Goal: Task Accomplishment & Management: Use online tool/utility

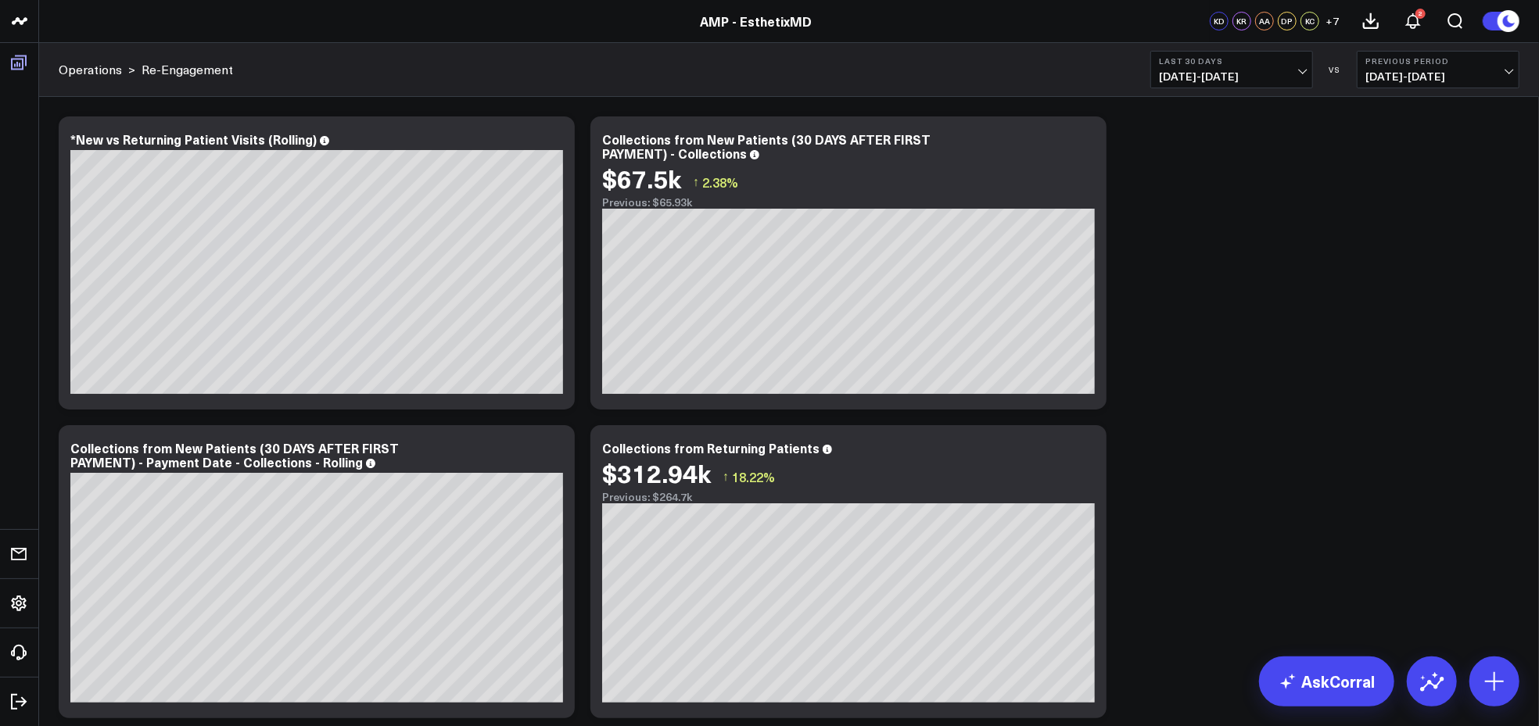
click at [17, 58] on icon at bounding box center [19, 63] width 16 height 15
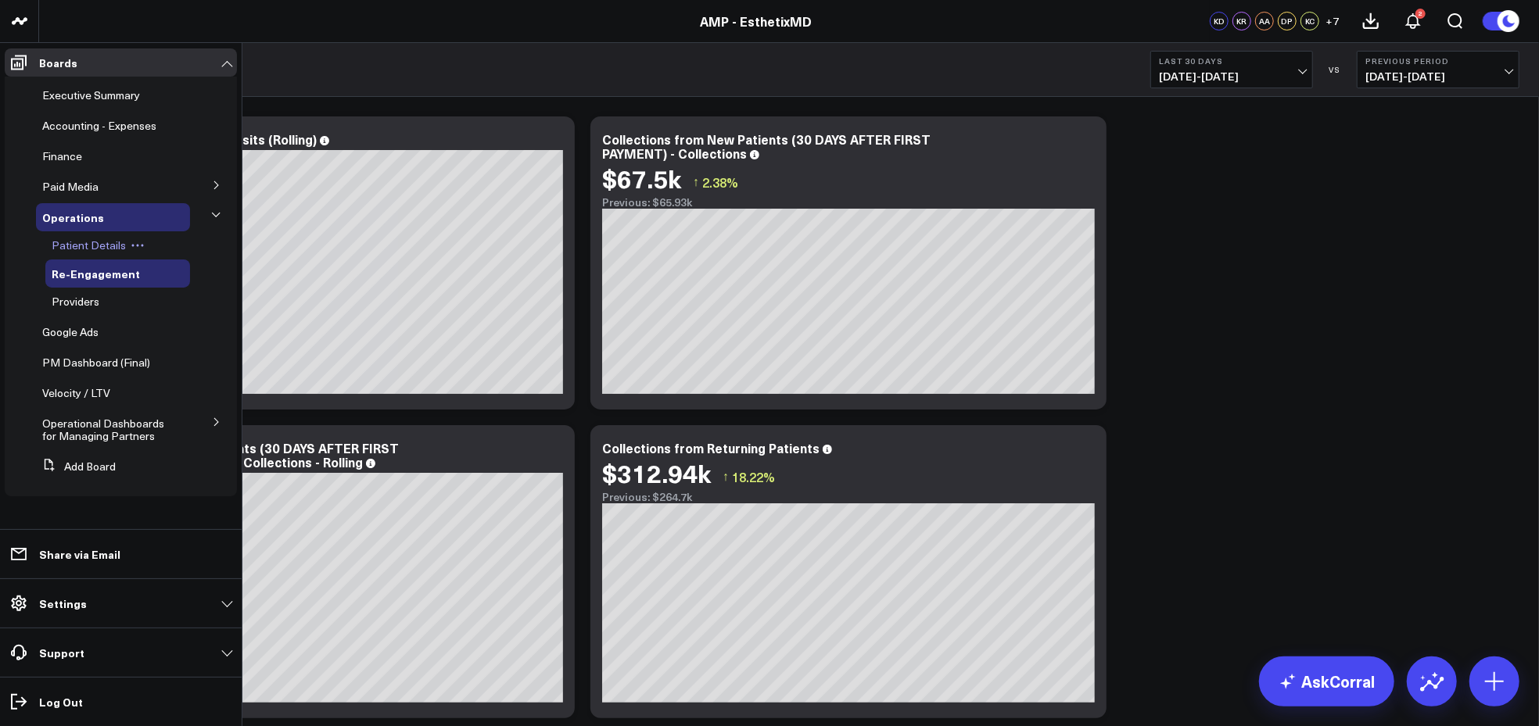
click at [102, 242] on span "Patient Details" at bounding box center [89, 245] width 74 height 15
click at [106, 247] on span "Patient Details" at bounding box center [89, 245] width 74 height 15
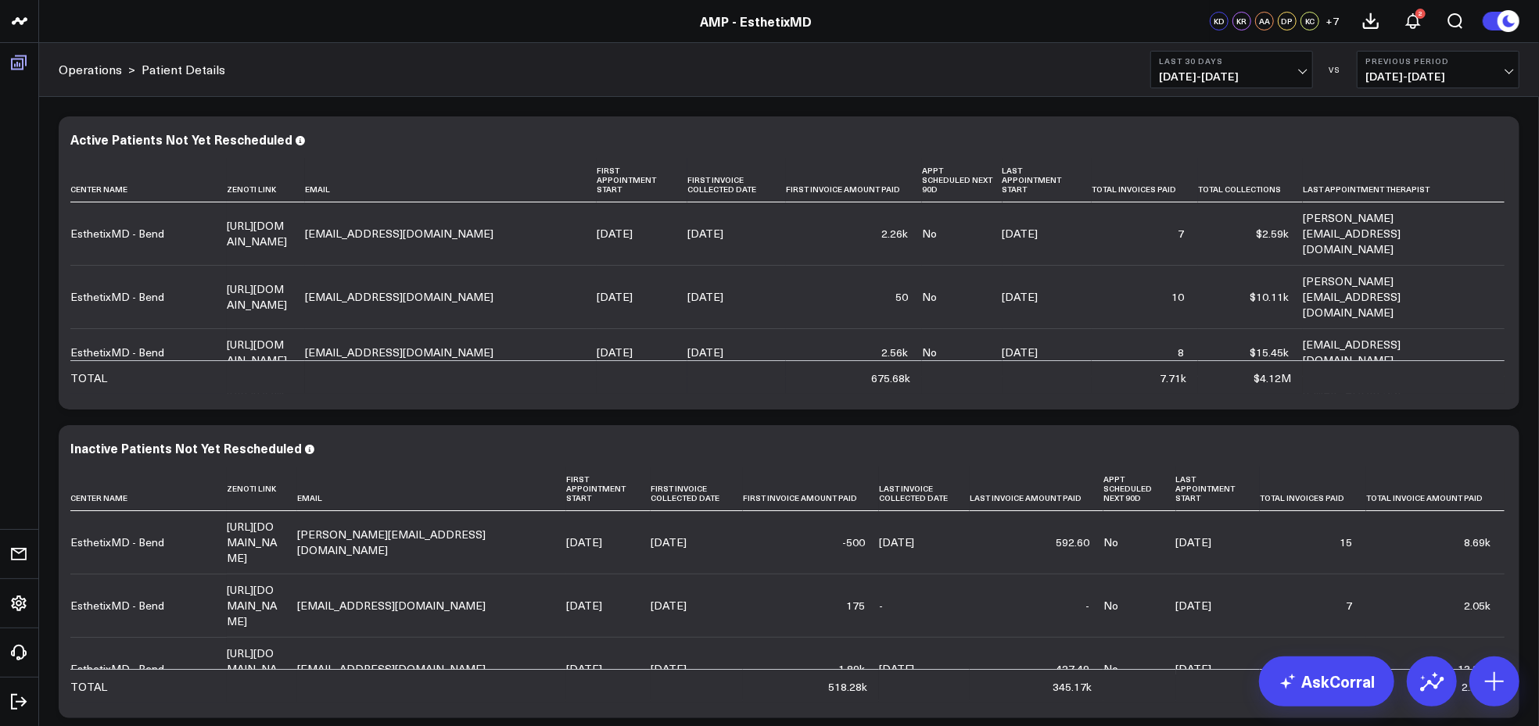
click at [13, 59] on icon at bounding box center [18, 62] width 19 height 19
click at [73, 372] on div "TOTAL" at bounding box center [88, 379] width 37 height 16
click at [19, 76] on span at bounding box center [19, 62] width 28 height 28
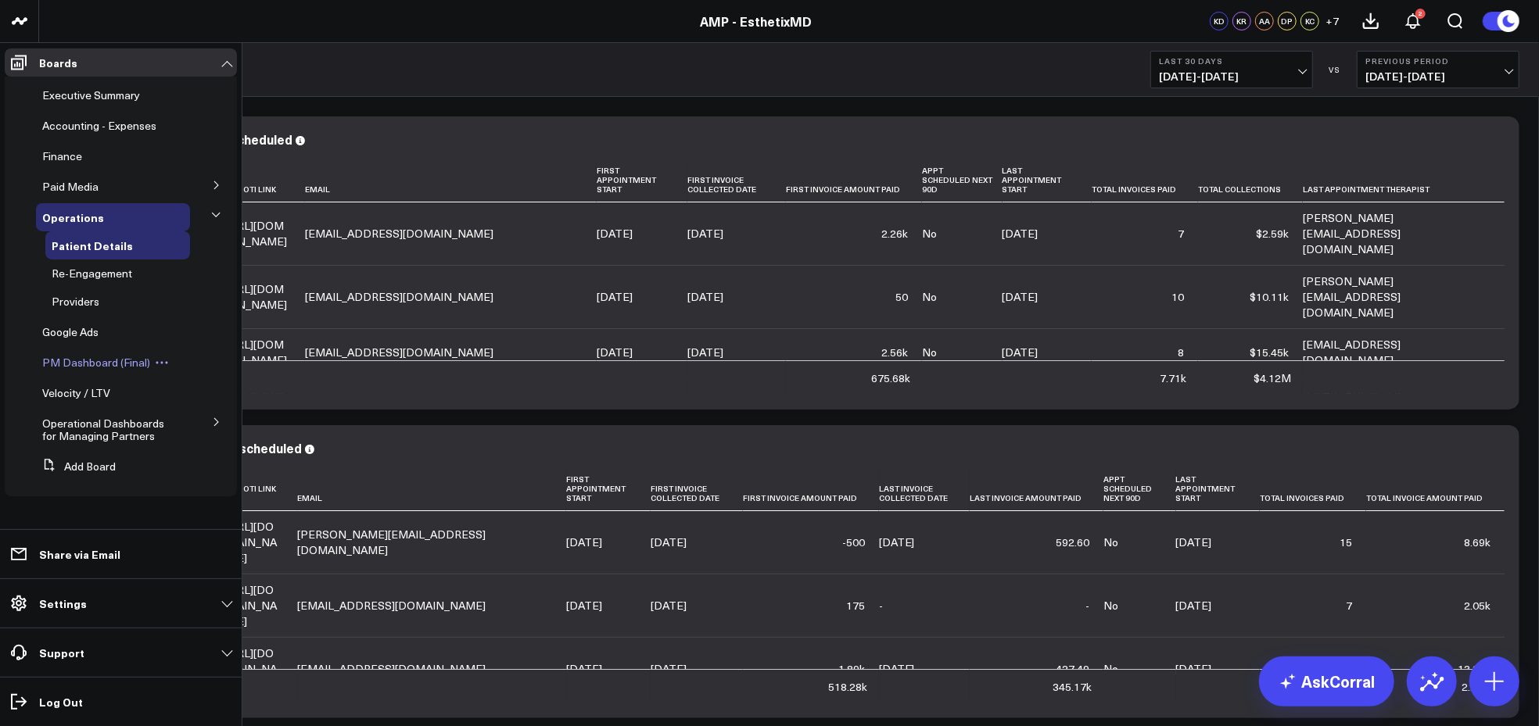
click at [115, 362] on span "PM Dashboard (Final)" at bounding box center [96, 362] width 108 height 15
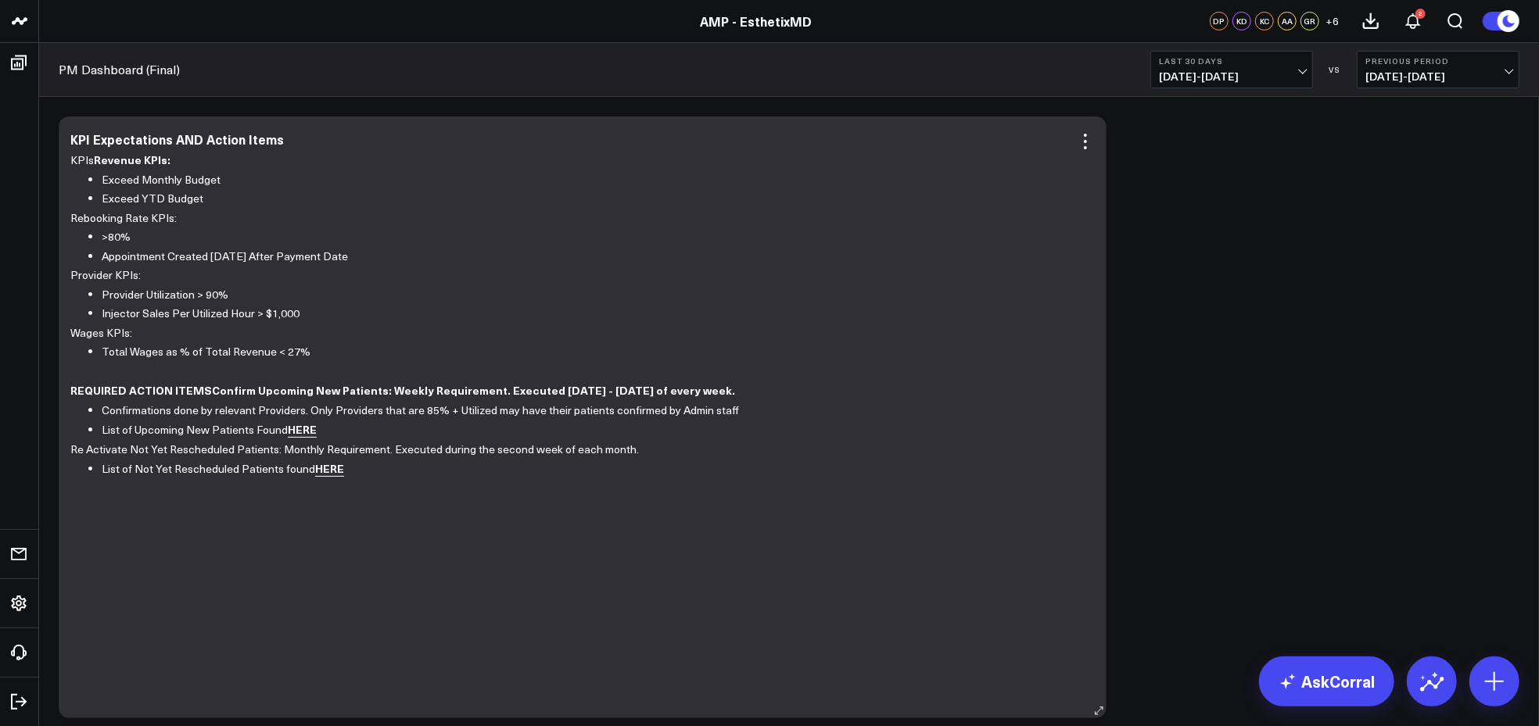
click at [303, 433] on link "HERE" at bounding box center [302, 429] width 29 height 16
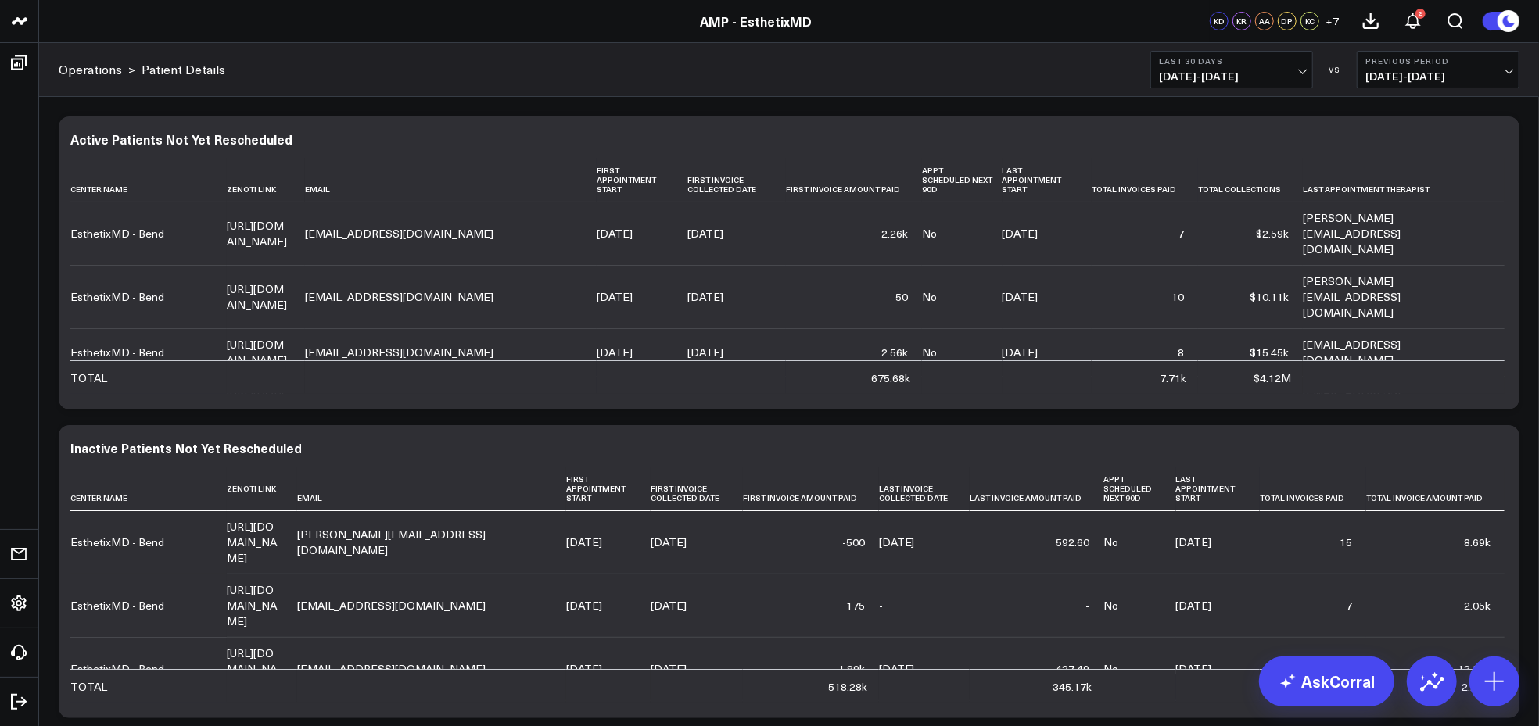
scroll to position [1543, 0]
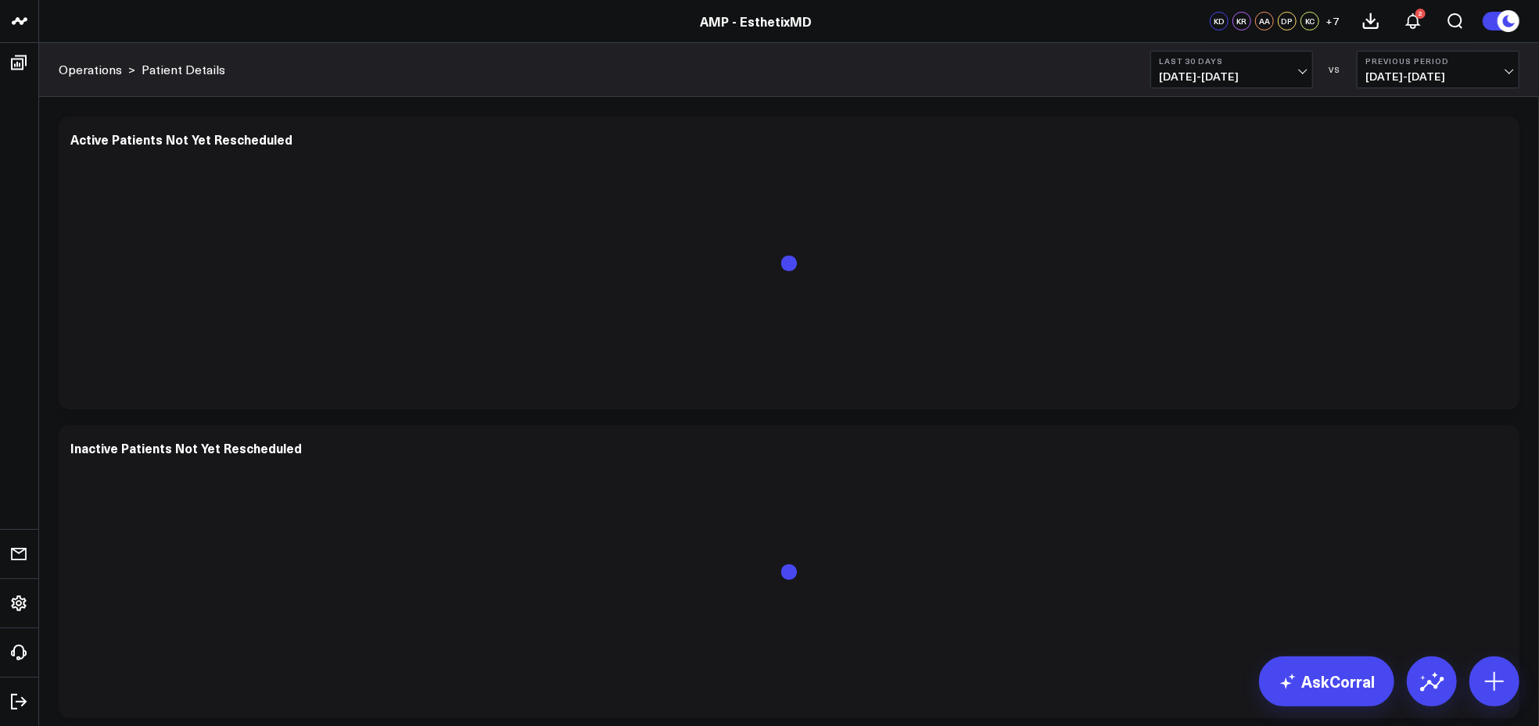
scroll to position [1543, 0]
click at [1295, 75] on span "07/14/25 - 08/12/25" at bounding box center [1231, 76] width 145 height 13
click at [1202, 497] on div at bounding box center [788, 586] width 1437 height 236
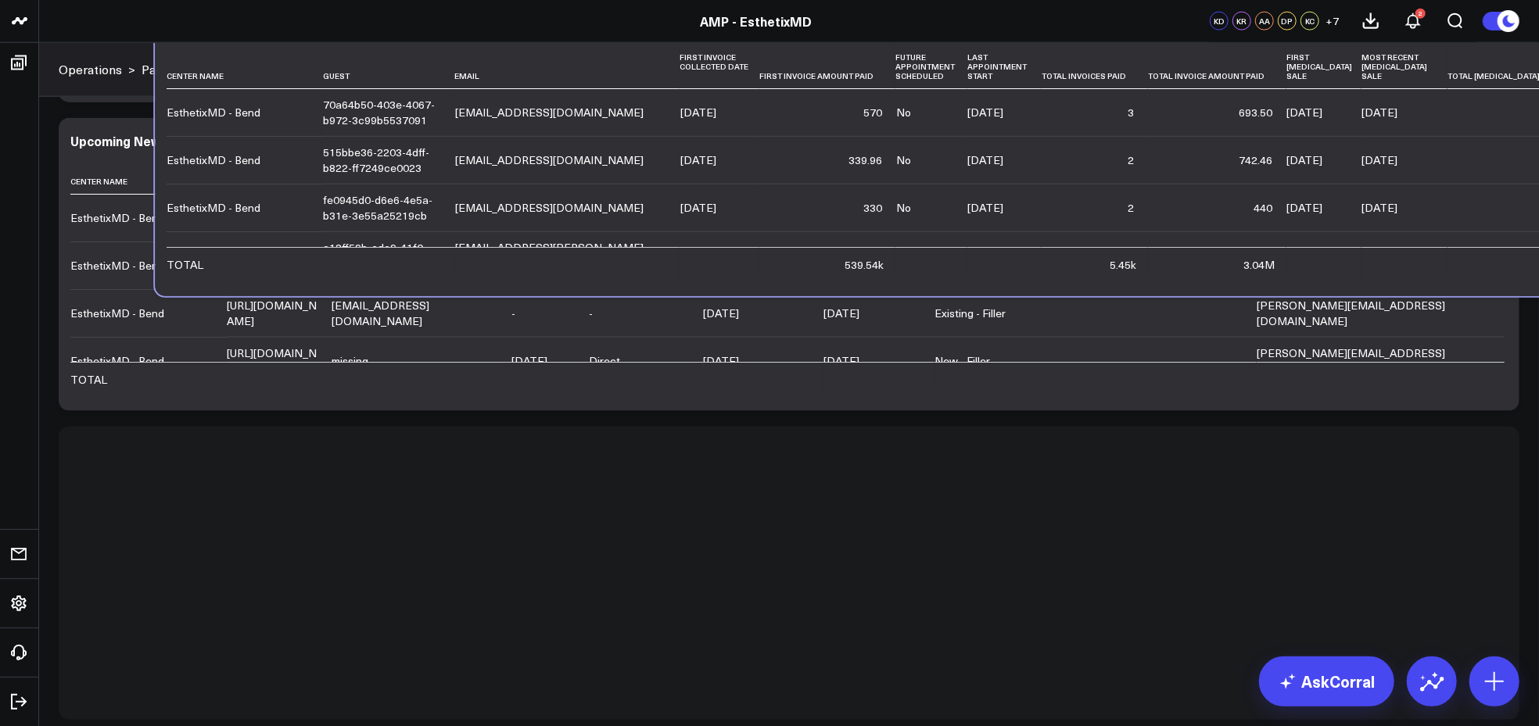
click at [1092, 565] on div at bounding box center [789, 573] width 1461 height 293
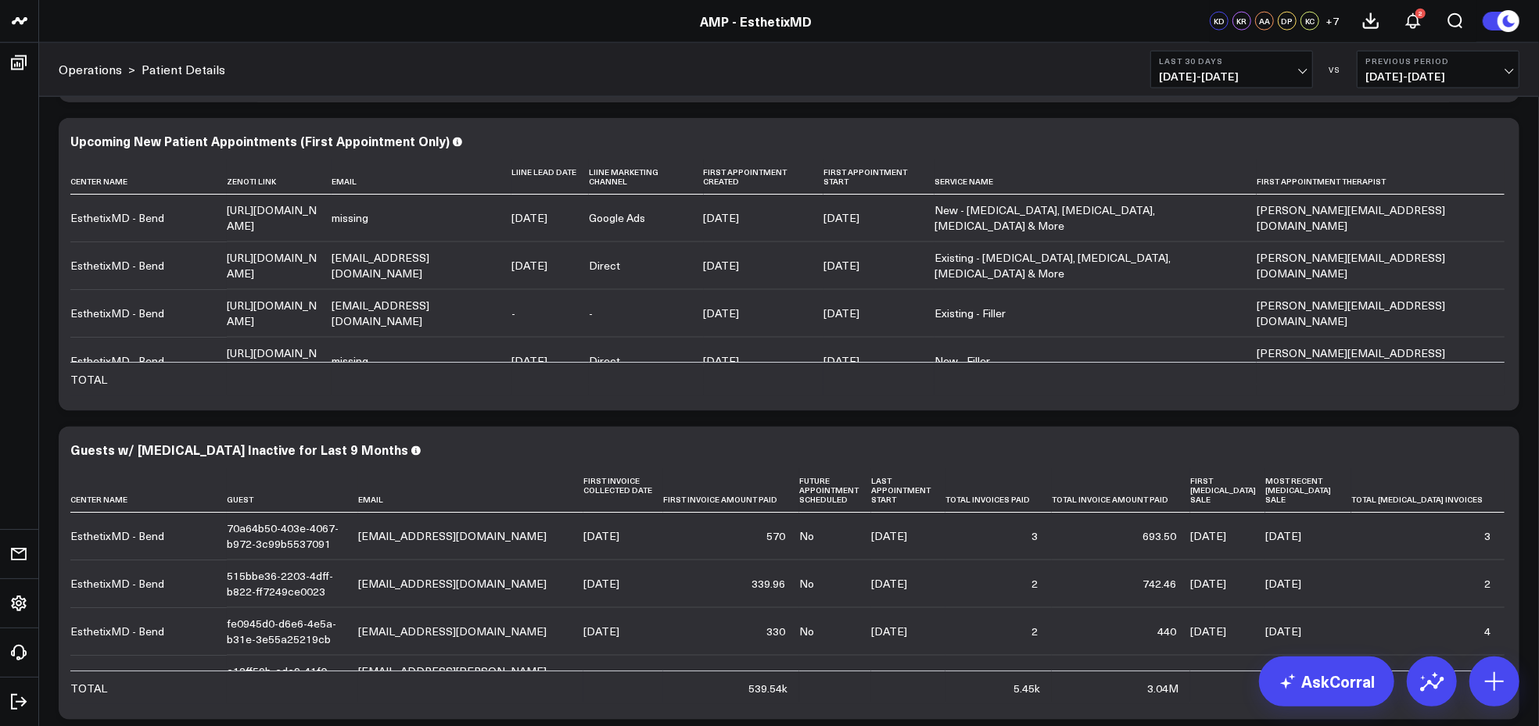
click at [1300, 70] on span "07/14/25 - 08/12/25" at bounding box center [1231, 76] width 145 height 13
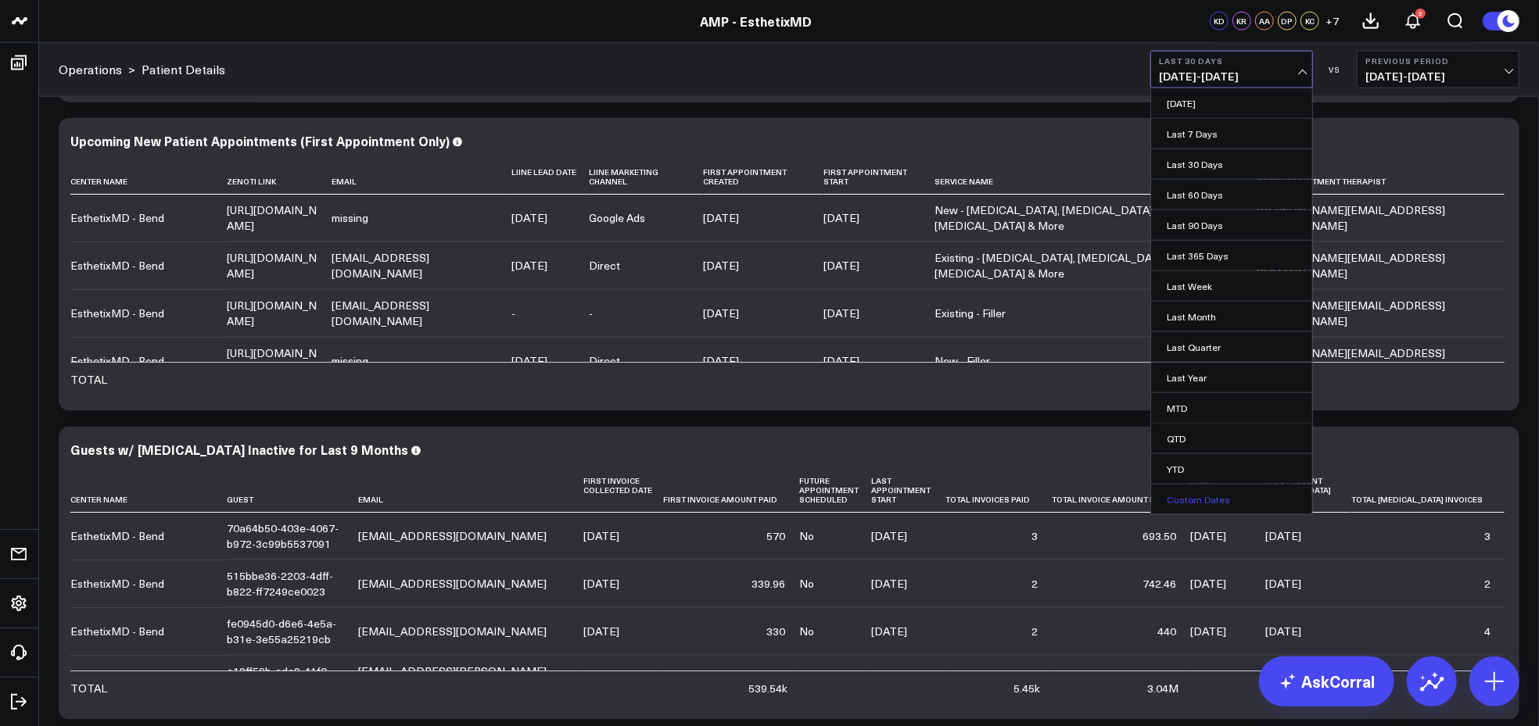
click at [1178, 496] on link "Custom Dates" at bounding box center [1231, 500] width 161 height 30
select select "7"
select select "2025"
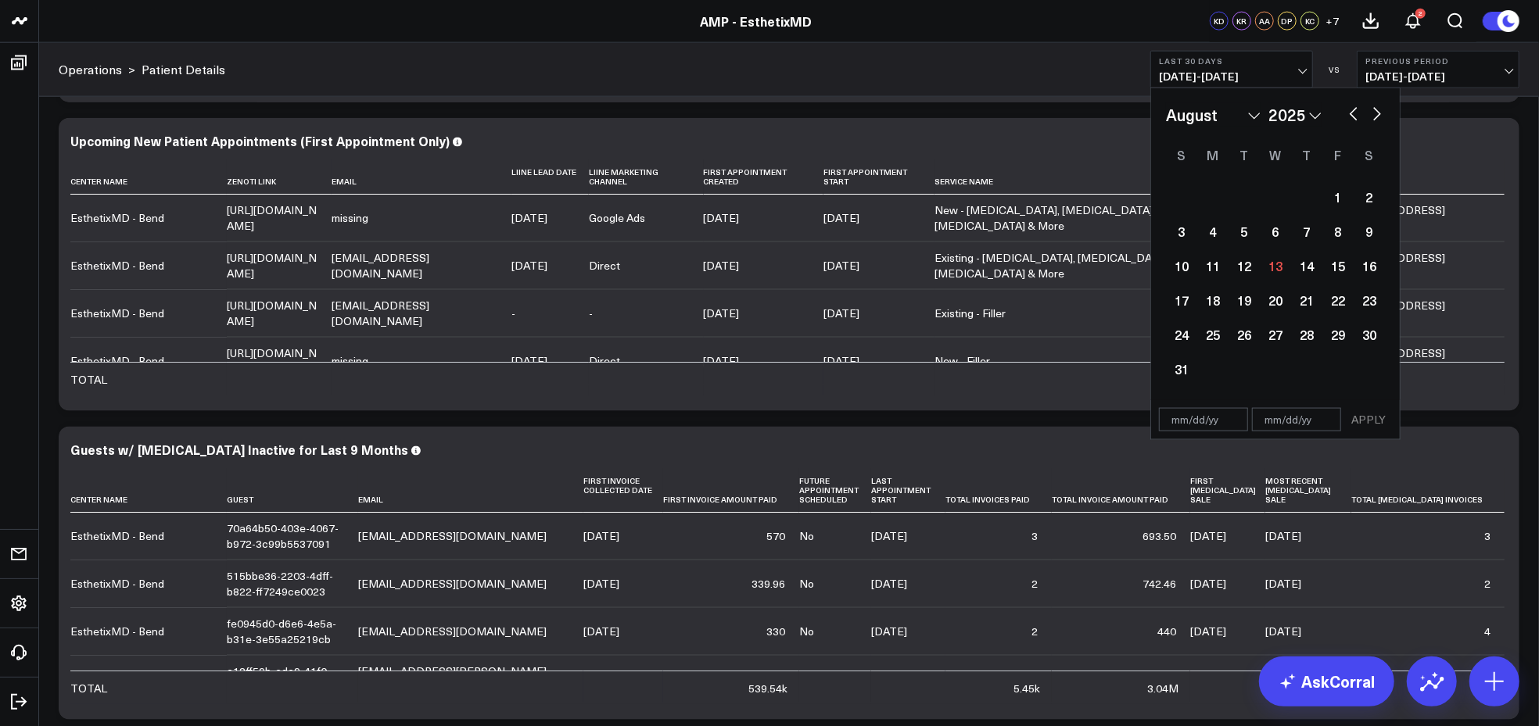
scroll to position [1534, 0]
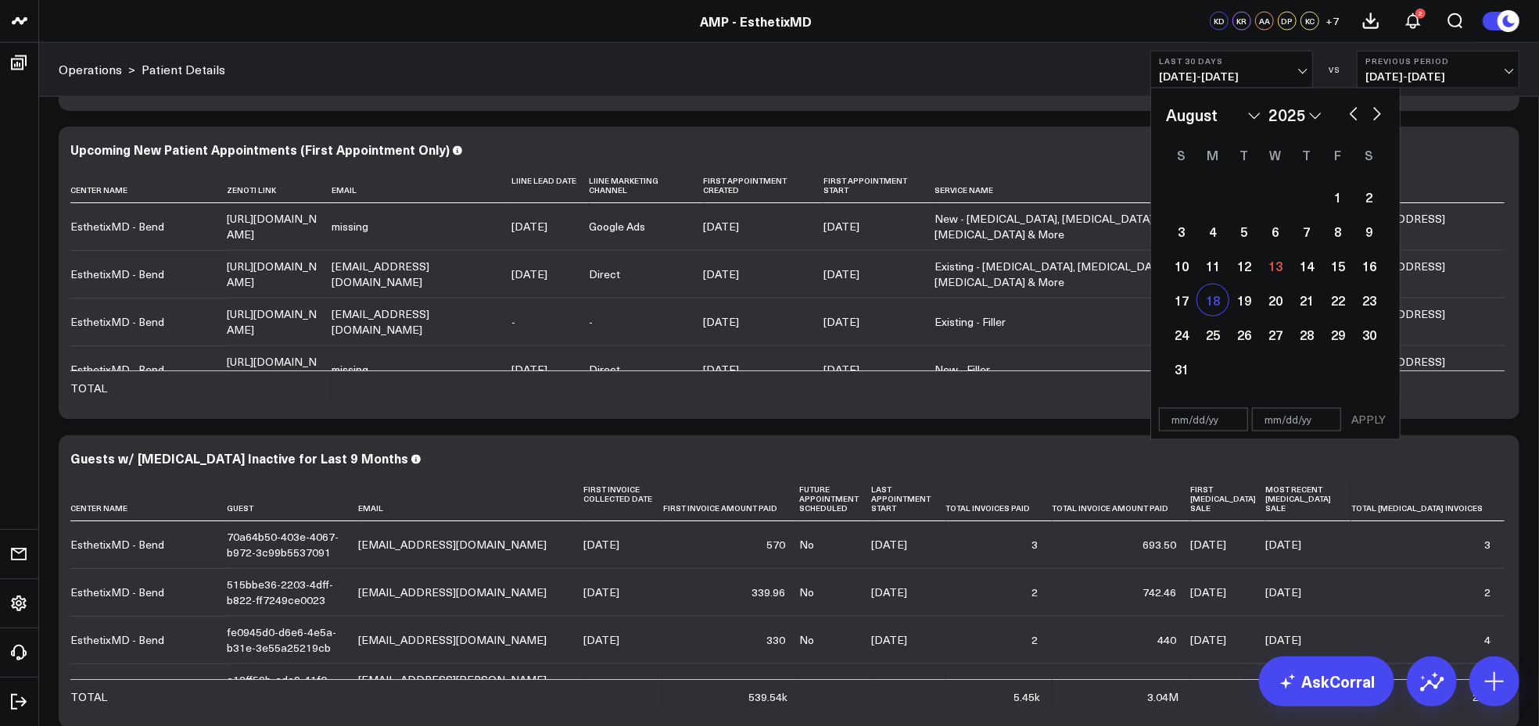
click at [1210, 310] on div "18" at bounding box center [1212, 300] width 31 height 31
select select "7"
select select "2025"
type input "08/18/25"
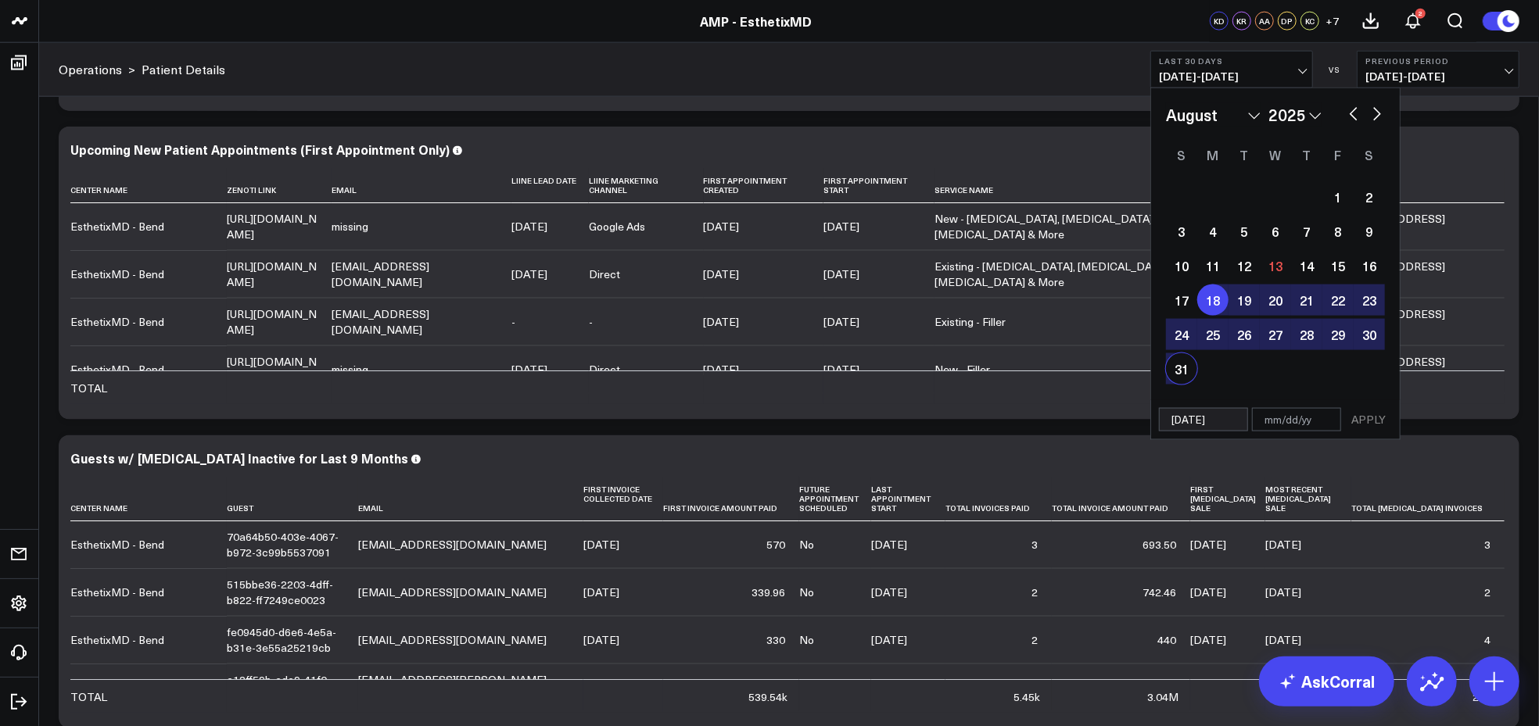
click at [1185, 368] on div "31" at bounding box center [1181, 368] width 31 height 31
type input "08/31/25"
select select "7"
select select "2025"
click at [1212, 289] on div "18" at bounding box center [1212, 300] width 31 height 31
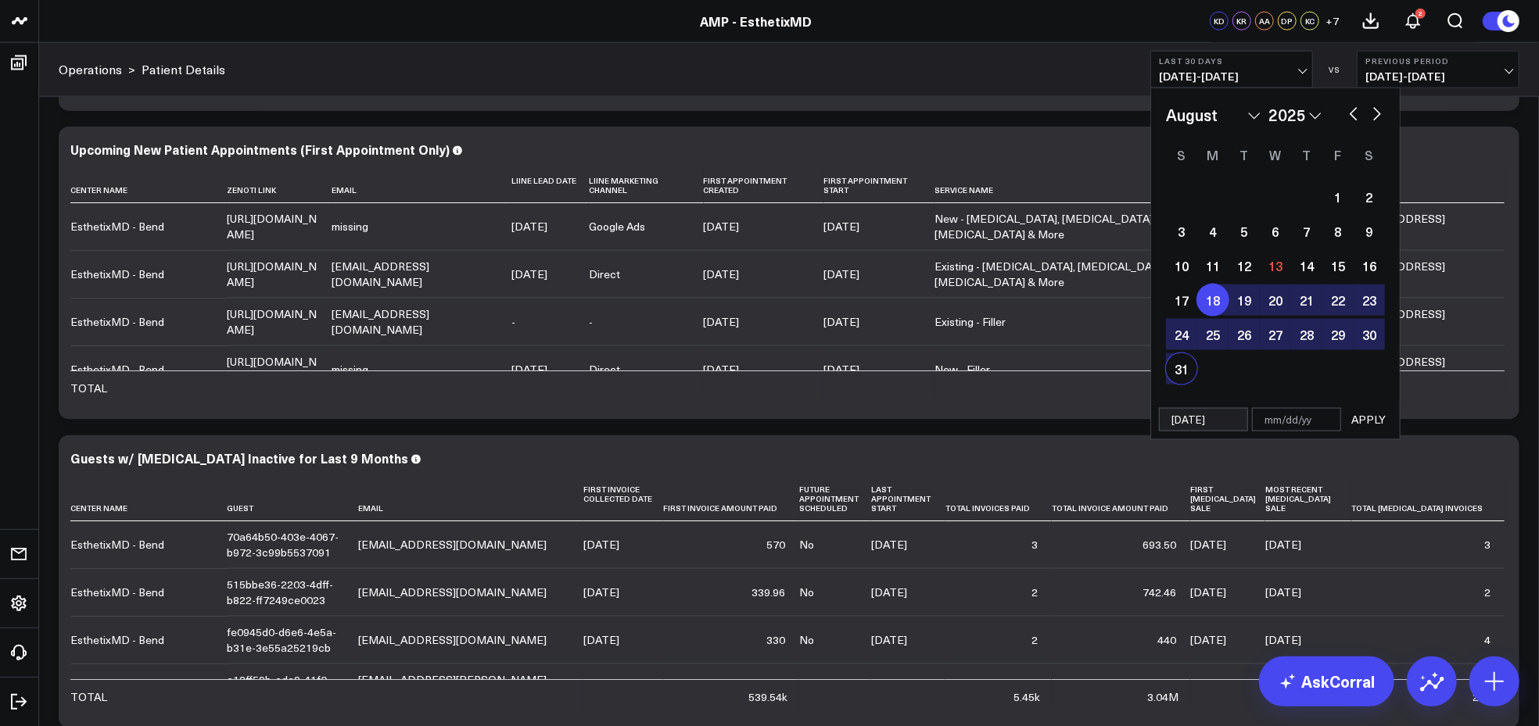
select select "7"
select select "2025"
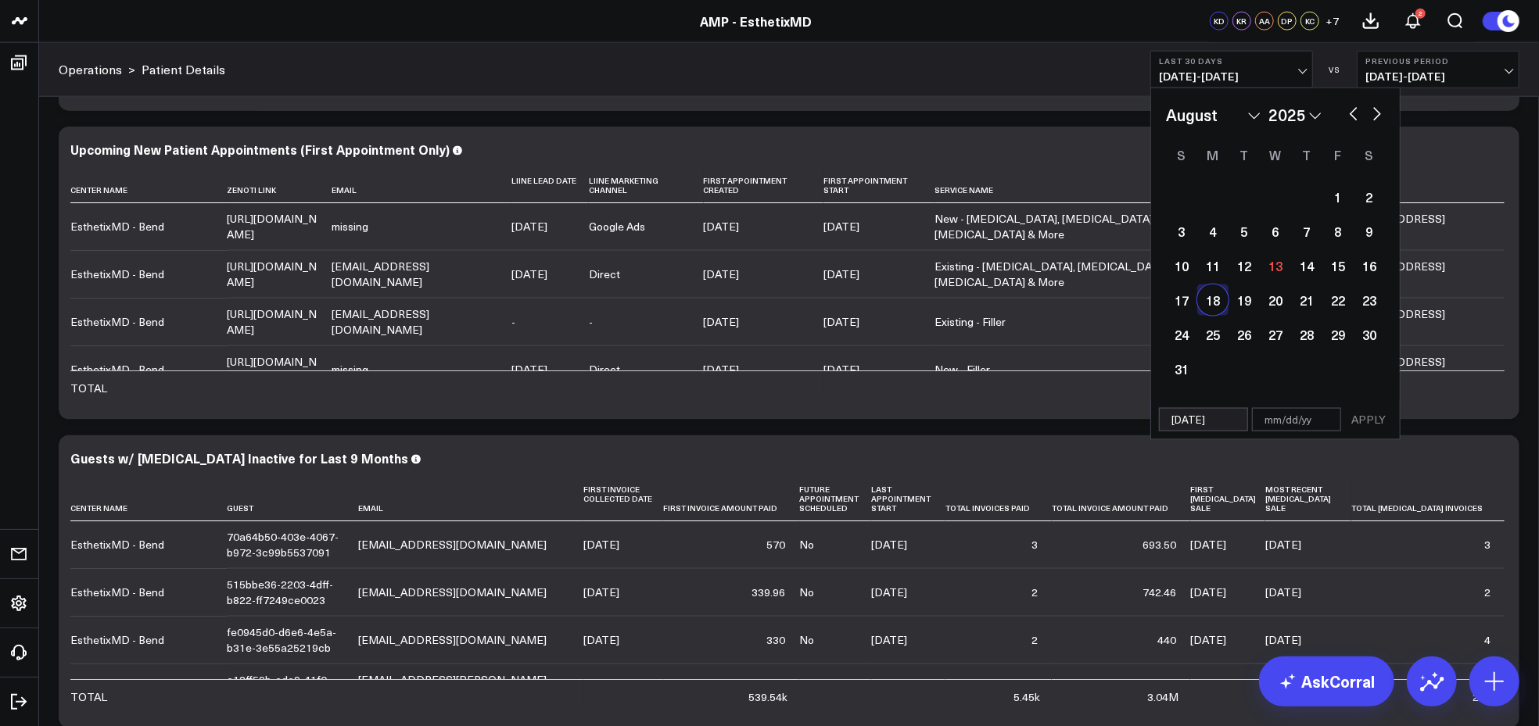
click at [1211, 304] on div "18" at bounding box center [1212, 300] width 31 height 31
type input "08/18/25"
select select "7"
select select "2025"
click at [1211, 304] on div "18" at bounding box center [1212, 300] width 31 height 31
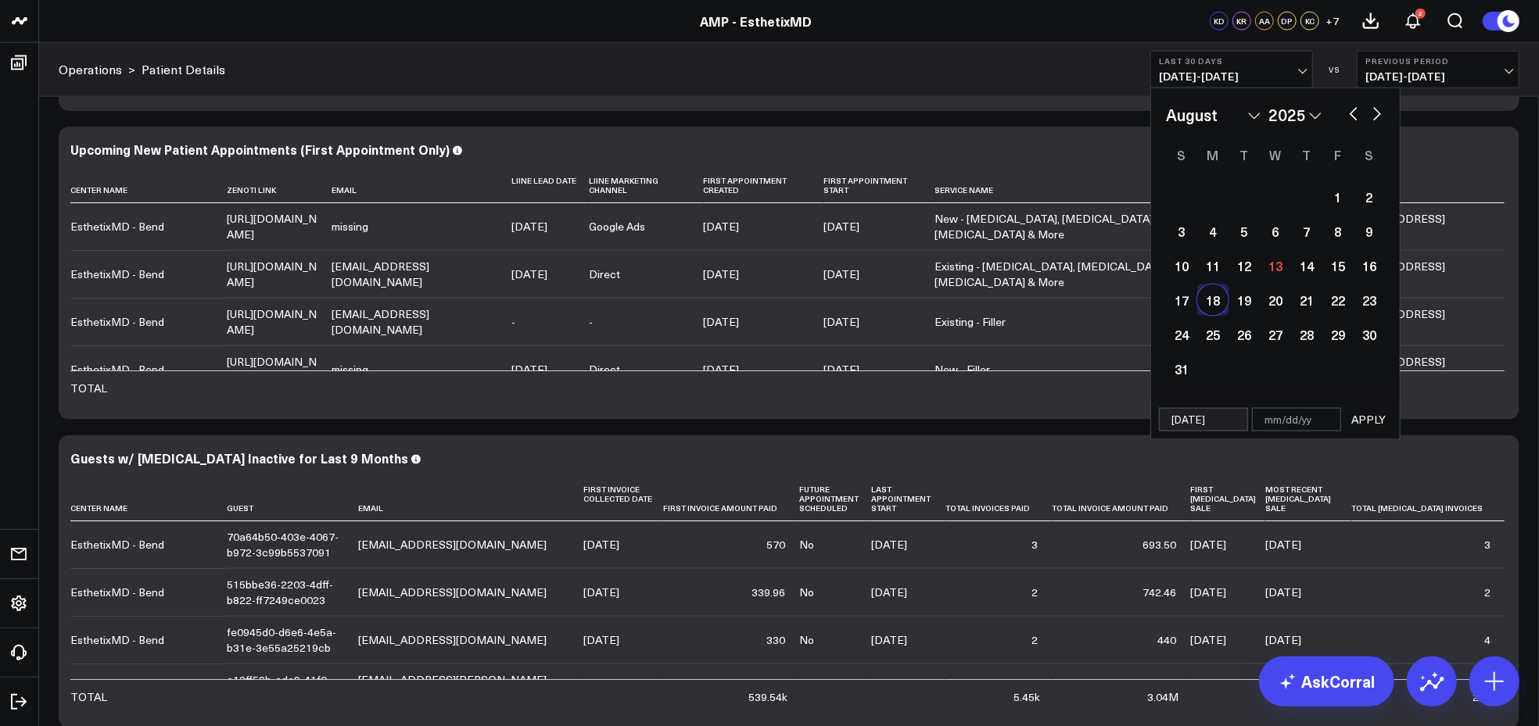
select select "7"
select select "2025"
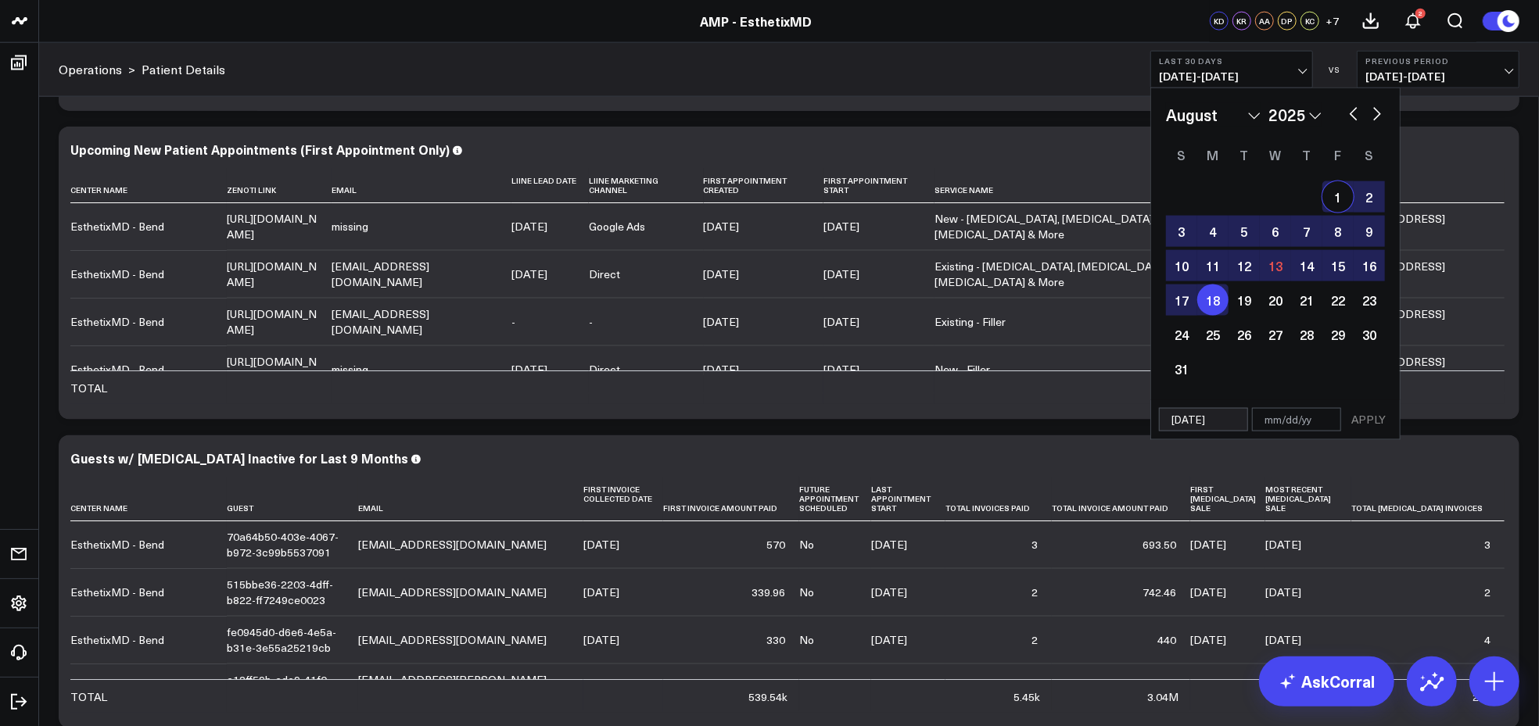
click at [1377, 116] on button "button" at bounding box center [1377, 112] width 16 height 19
select select "9"
select select "2025"
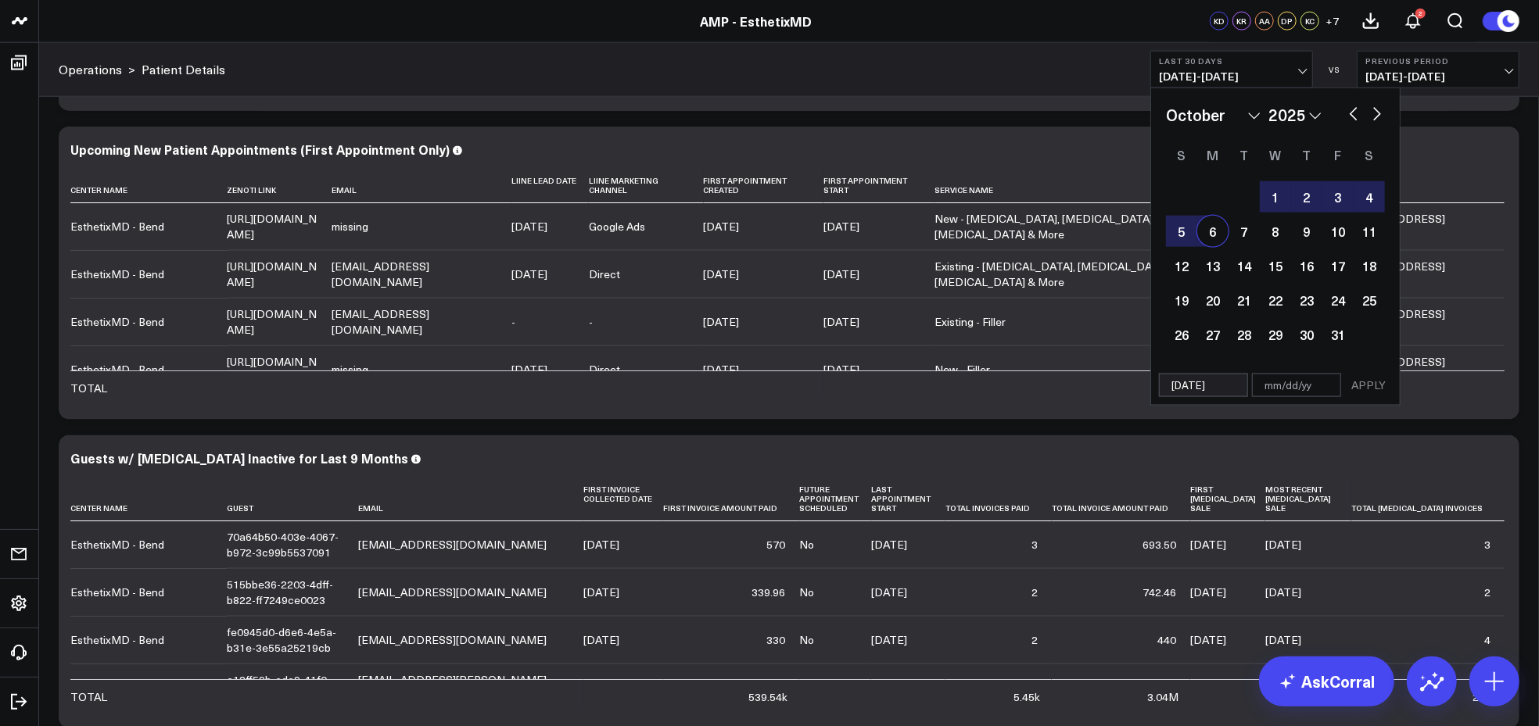
click at [1353, 113] on button "button" at bounding box center [1354, 112] width 16 height 19
select select "8"
select select "2025"
click at [1300, 197] on div "4" at bounding box center [1306, 196] width 31 height 31
select select "8"
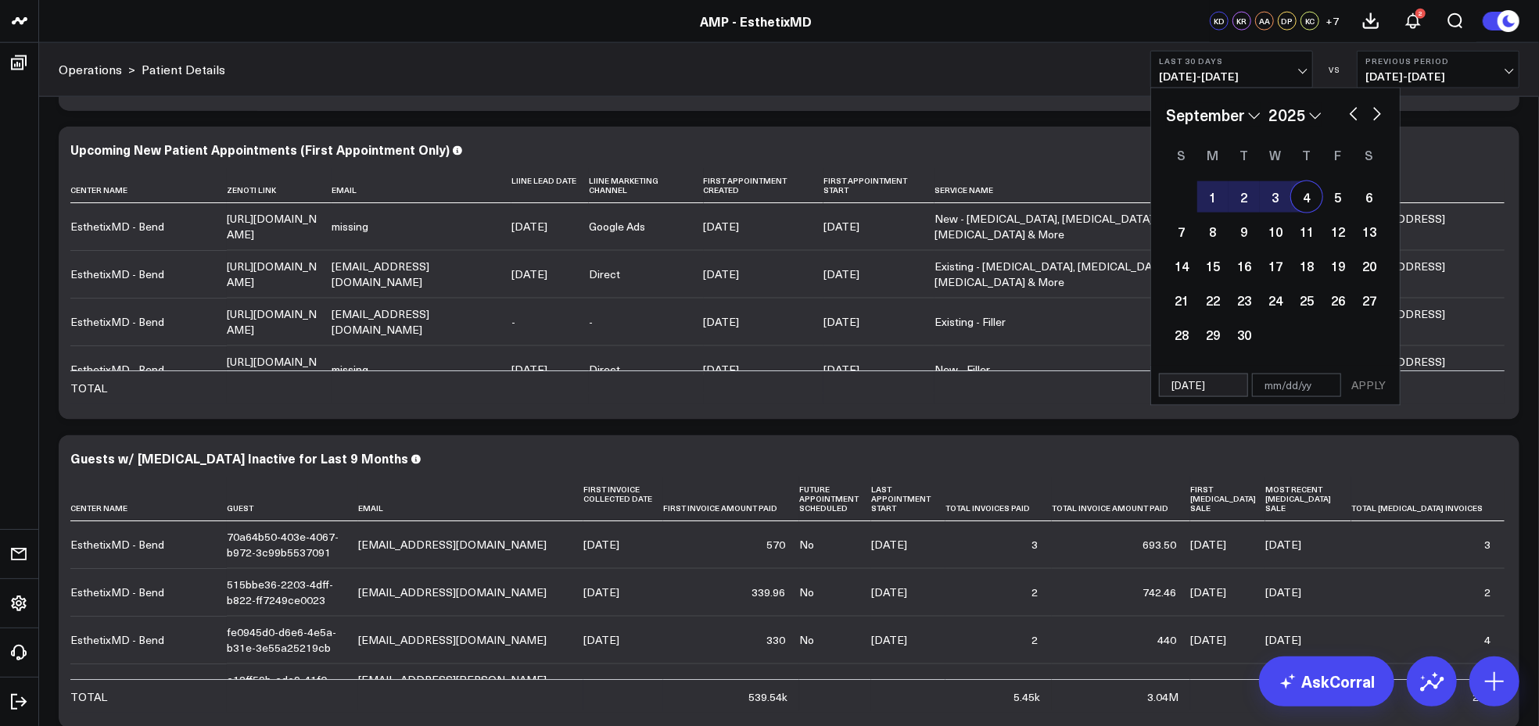
select select "2025"
type input "09/04/25"
click at [1377, 297] on div "27" at bounding box center [1369, 300] width 31 height 31
select select "8"
select select "2025"
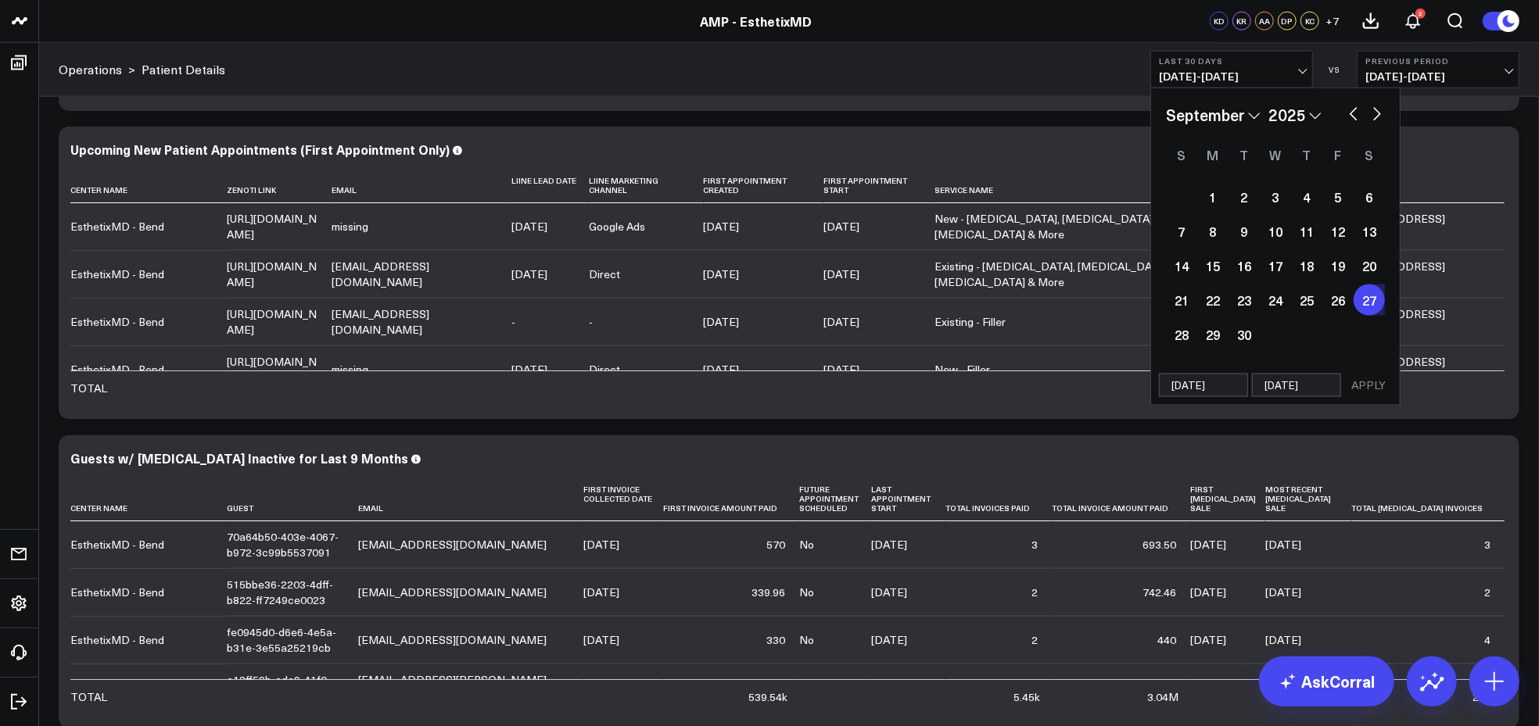
type input "09/27/25"
click at [1224, 386] on input "09/27/25" at bounding box center [1203, 385] width 89 height 23
type input "09/27/"
select select "8"
select select "2025"
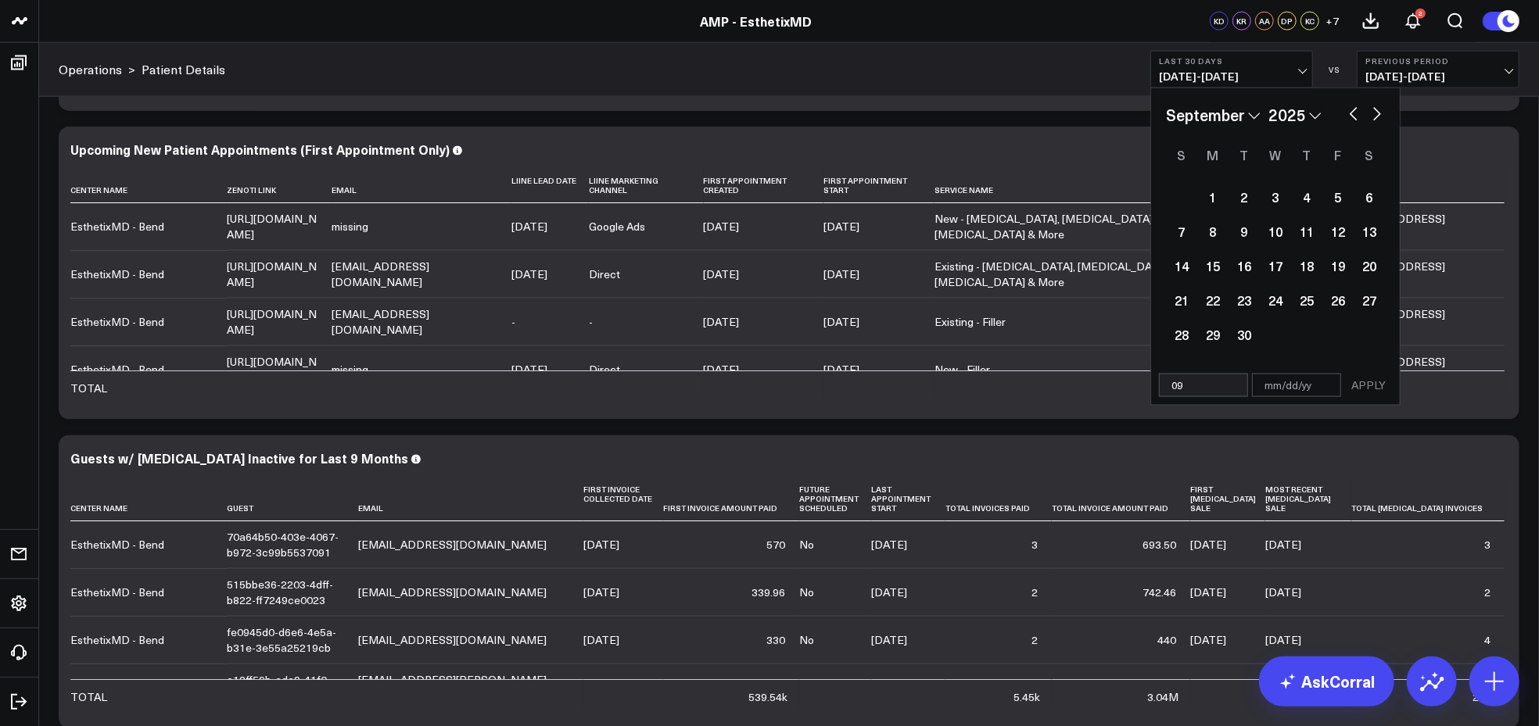
type input "0"
type input "08/18/20"
select select "7"
select select "2020"
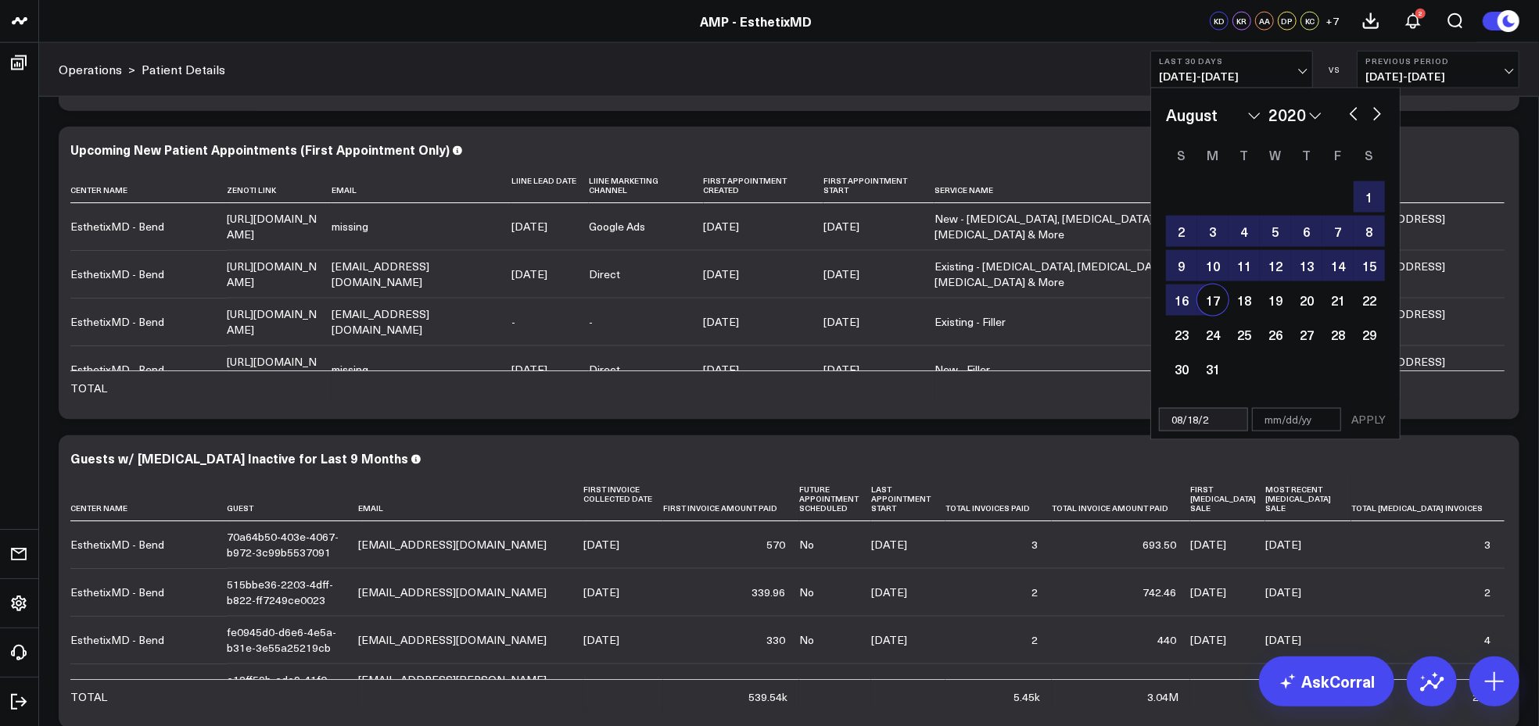
type input "08/18/25"
select select "7"
select select "2025"
type input "08/18/25"
click at [1294, 421] on input "text" at bounding box center [1296, 419] width 89 height 23
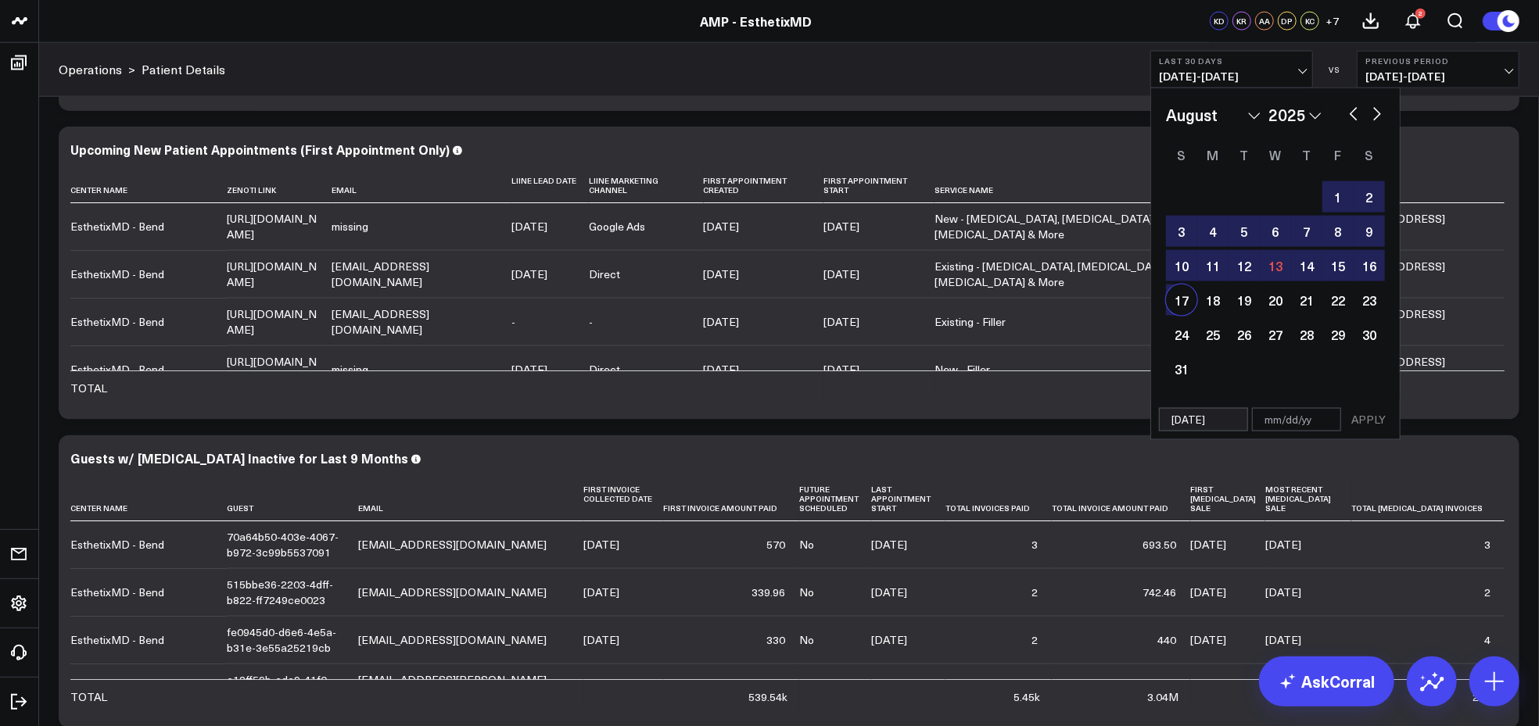
select select "7"
select select "2025"
type input "09"
select select "7"
select select "2025"
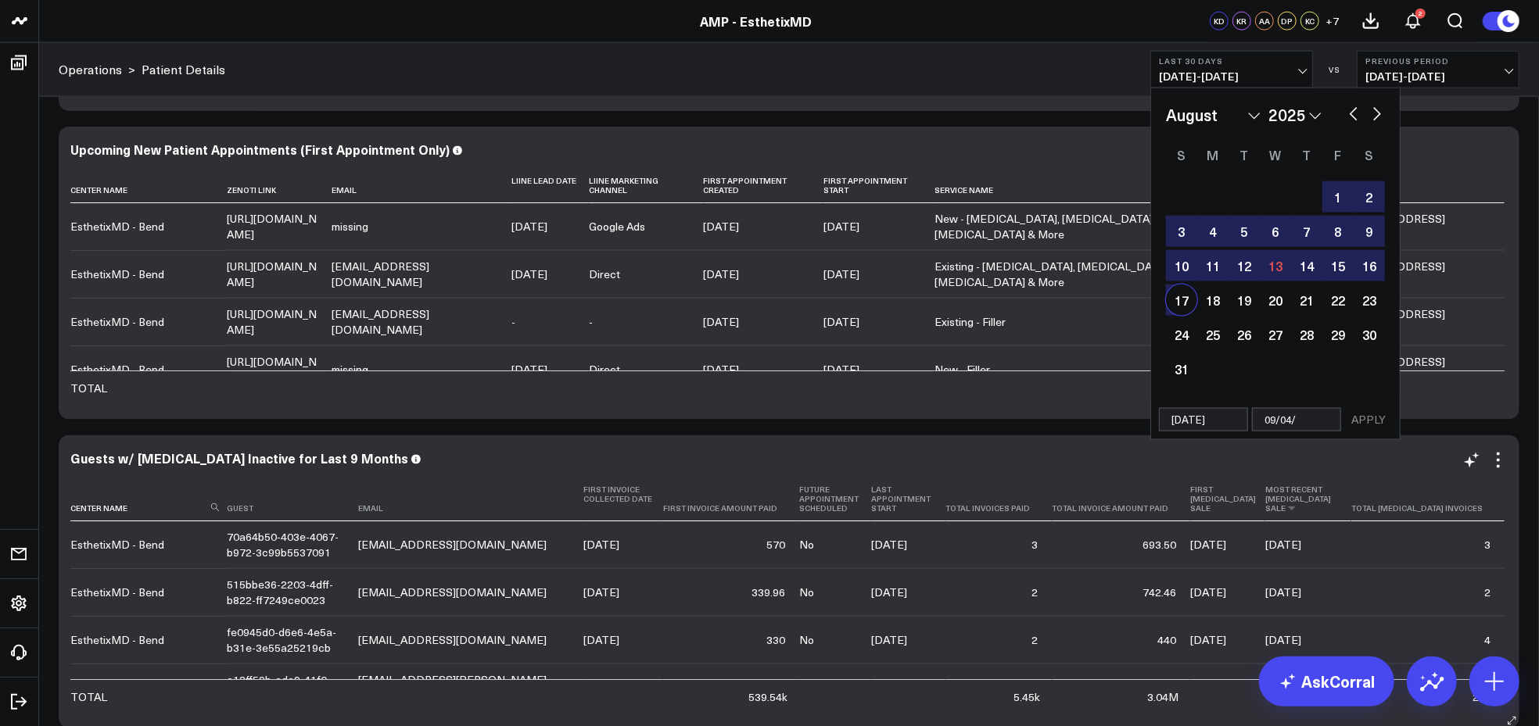
type input "09/04/2"
select select "7"
select select "2025"
type input "09/04/2"
click at [1214, 300] on div "18" at bounding box center [1212, 300] width 31 height 31
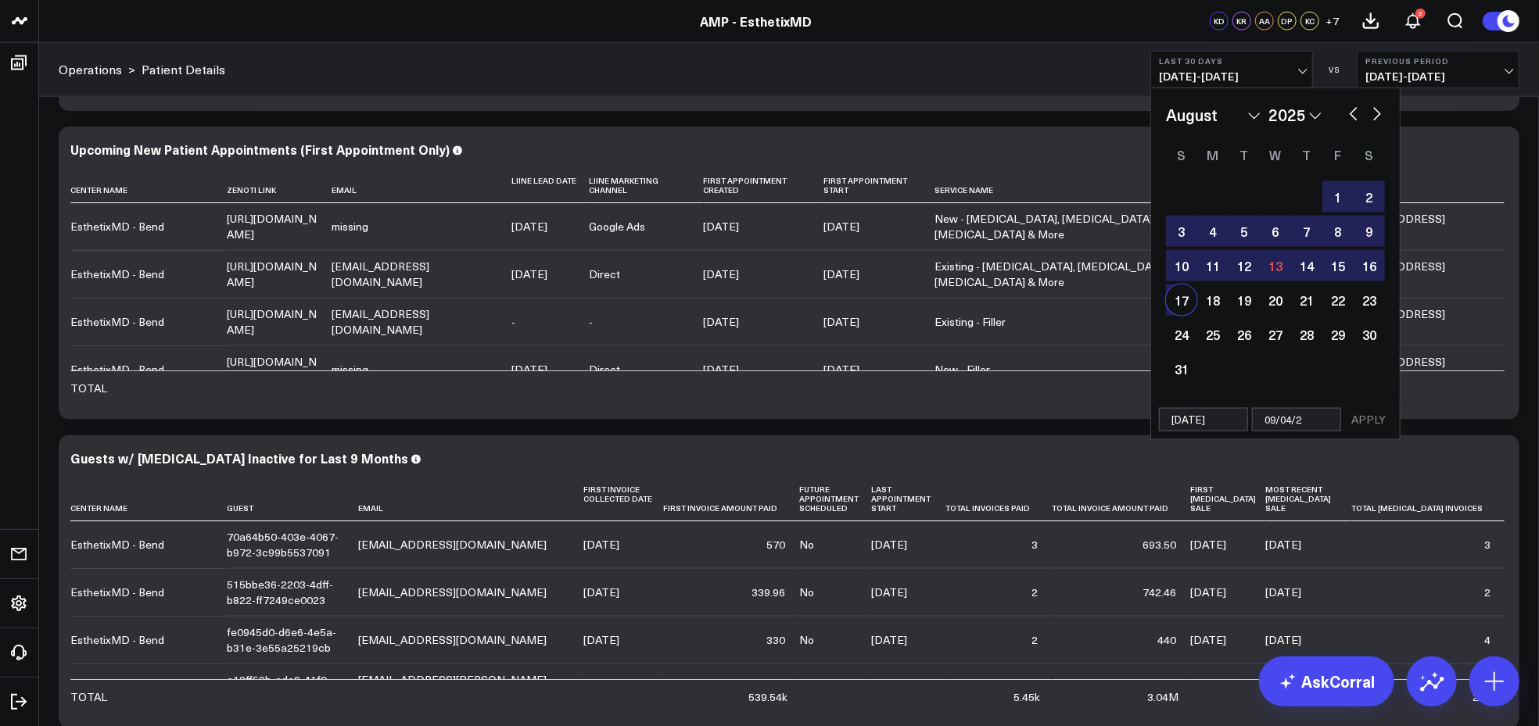
click at [1316, 420] on input "09/04/2" at bounding box center [1296, 419] width 89 height 23
click at [1316, 420] on input "5" at bounding box center [1296, 419] width 89 height 23
click at [1303, 418] on input "5" at bounding box center [1296, 419] width 89 height 23
type input "5"
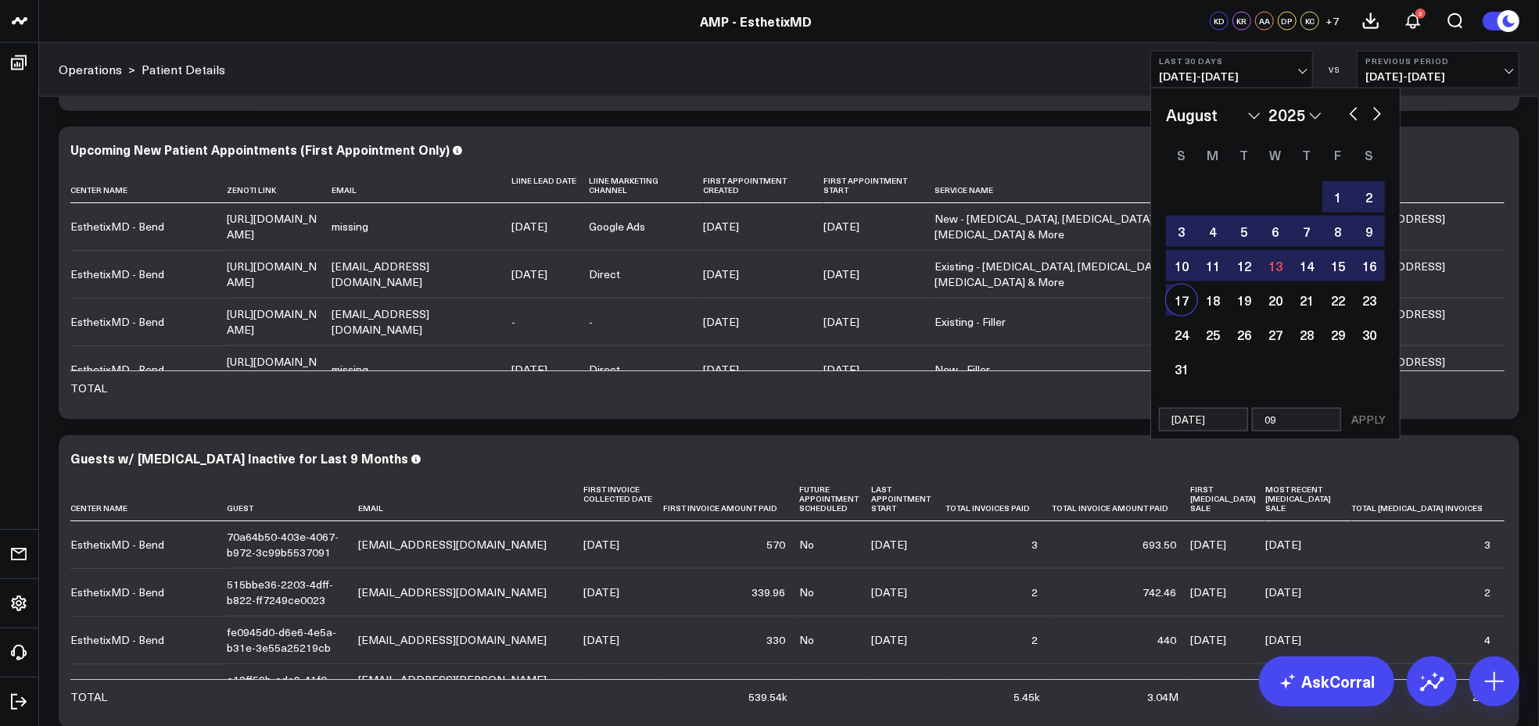
type input "0"
select select "7"
select select "2025"
type input "09"
select select "7"
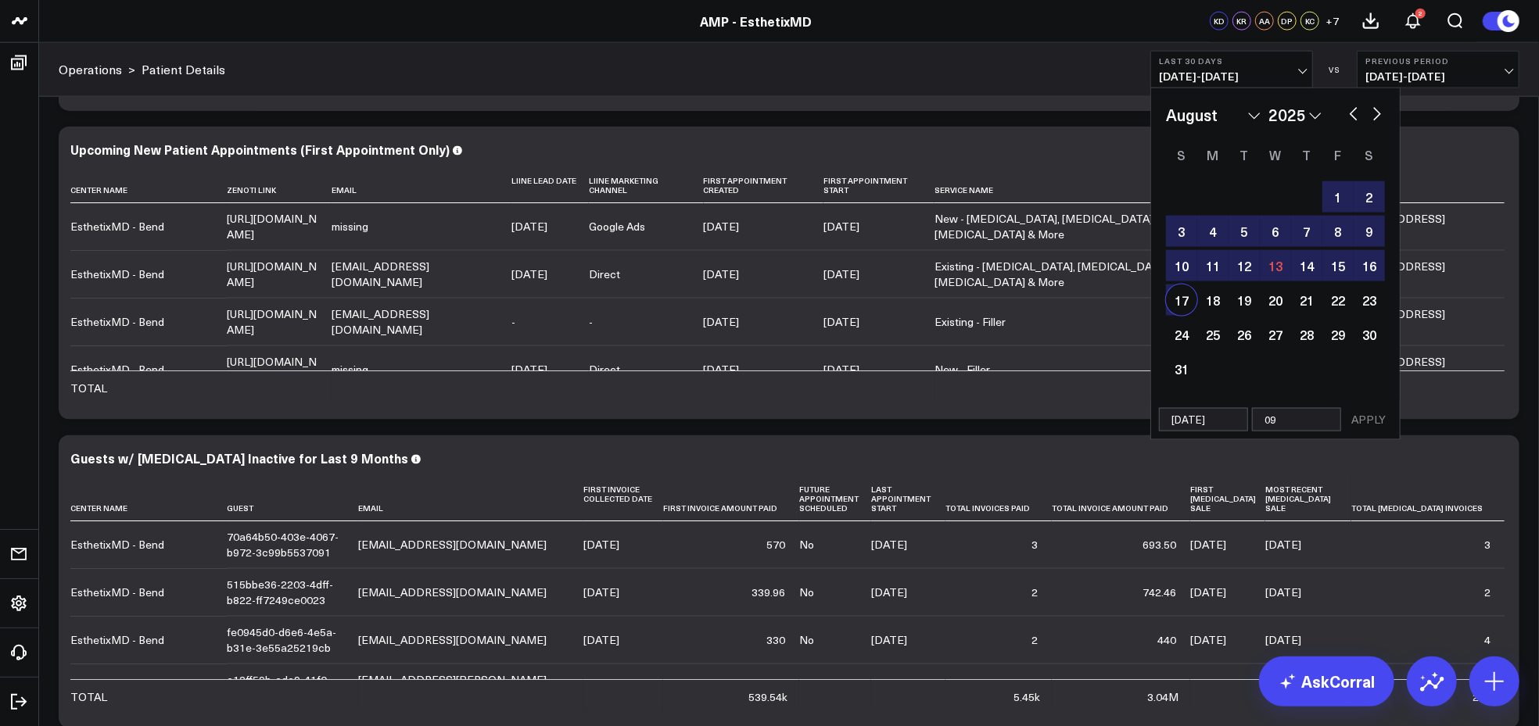
select select "2025"
type input "09/04"
select select "7"
select select "2025"
type input "09/04/25"
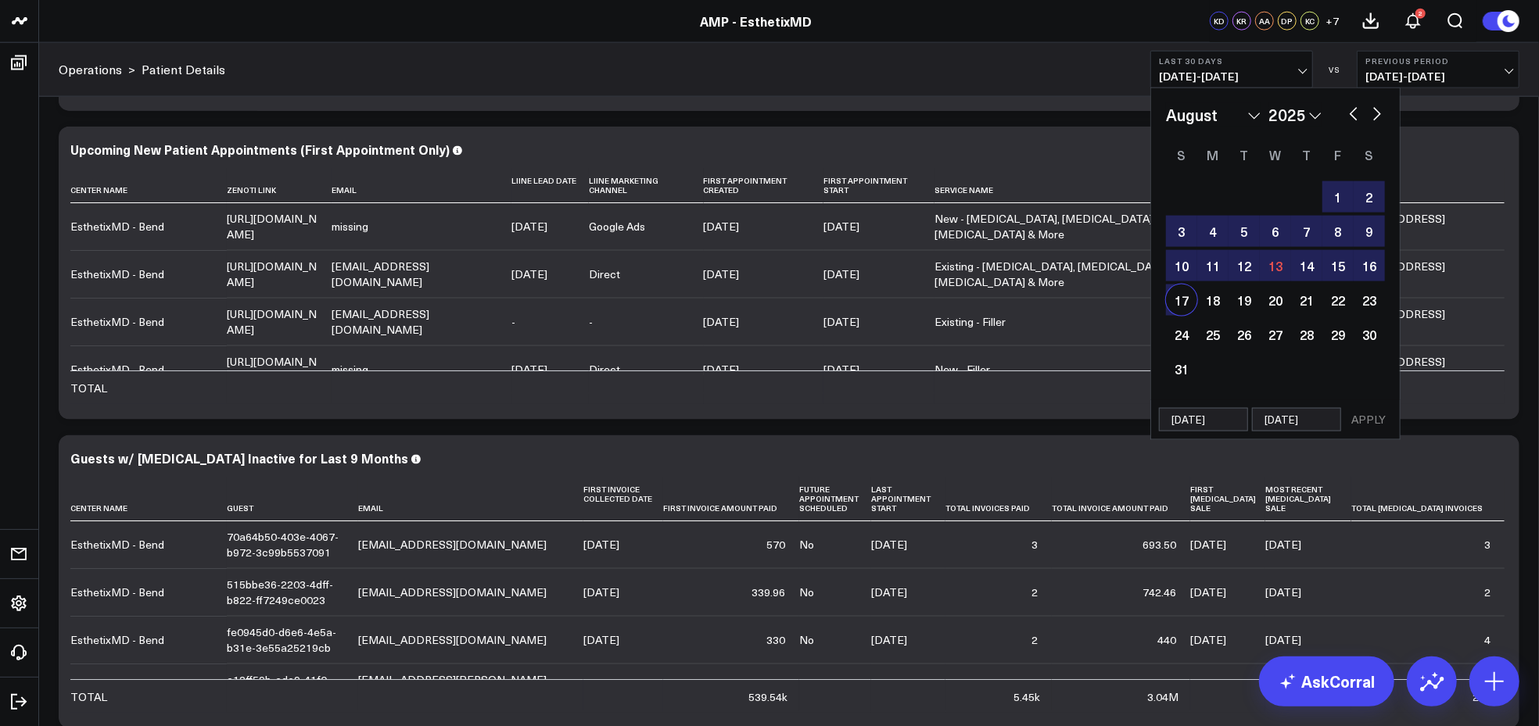
select select "7"
select select "2025"
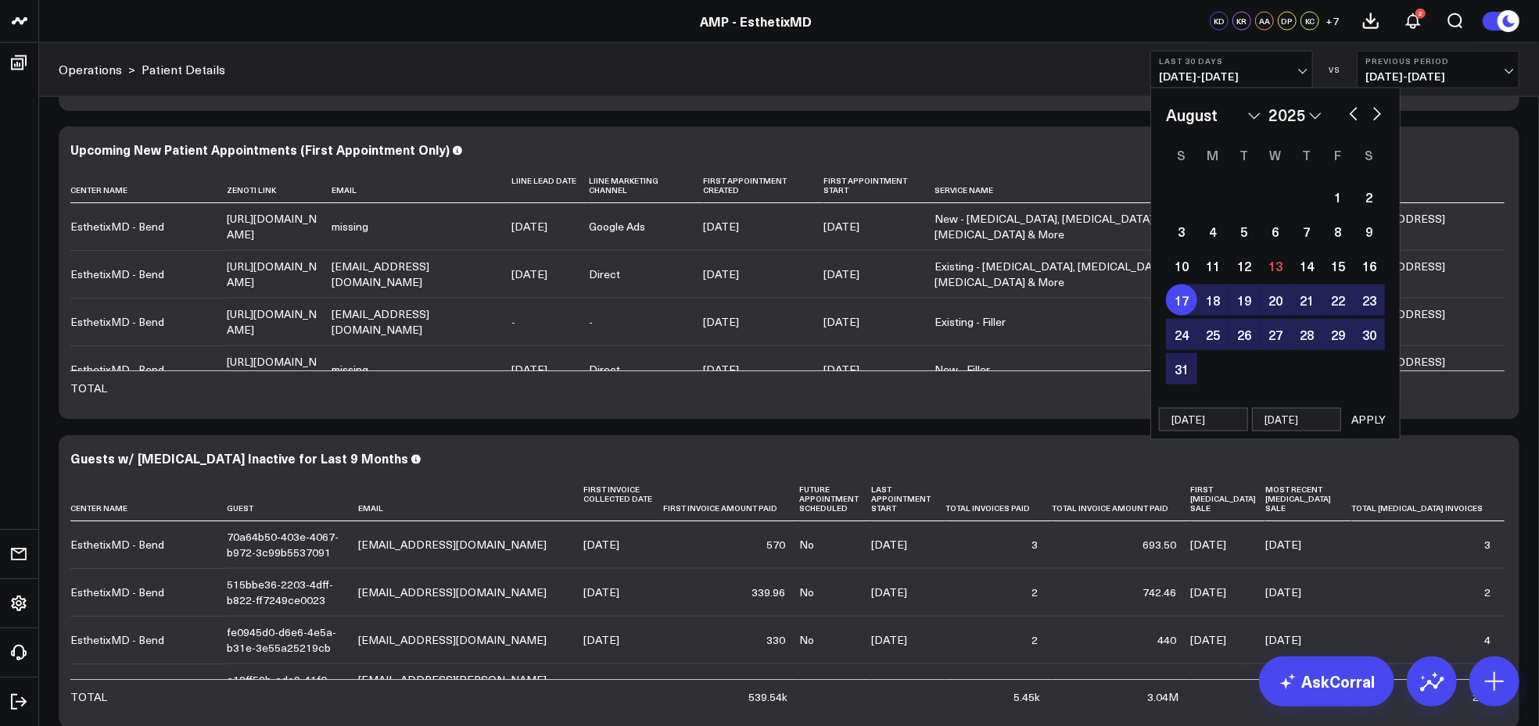
type input "09/04/25"
click at [1368, 421] on button "APPLY" at bounding box center [1368, 419] width 47 height 23
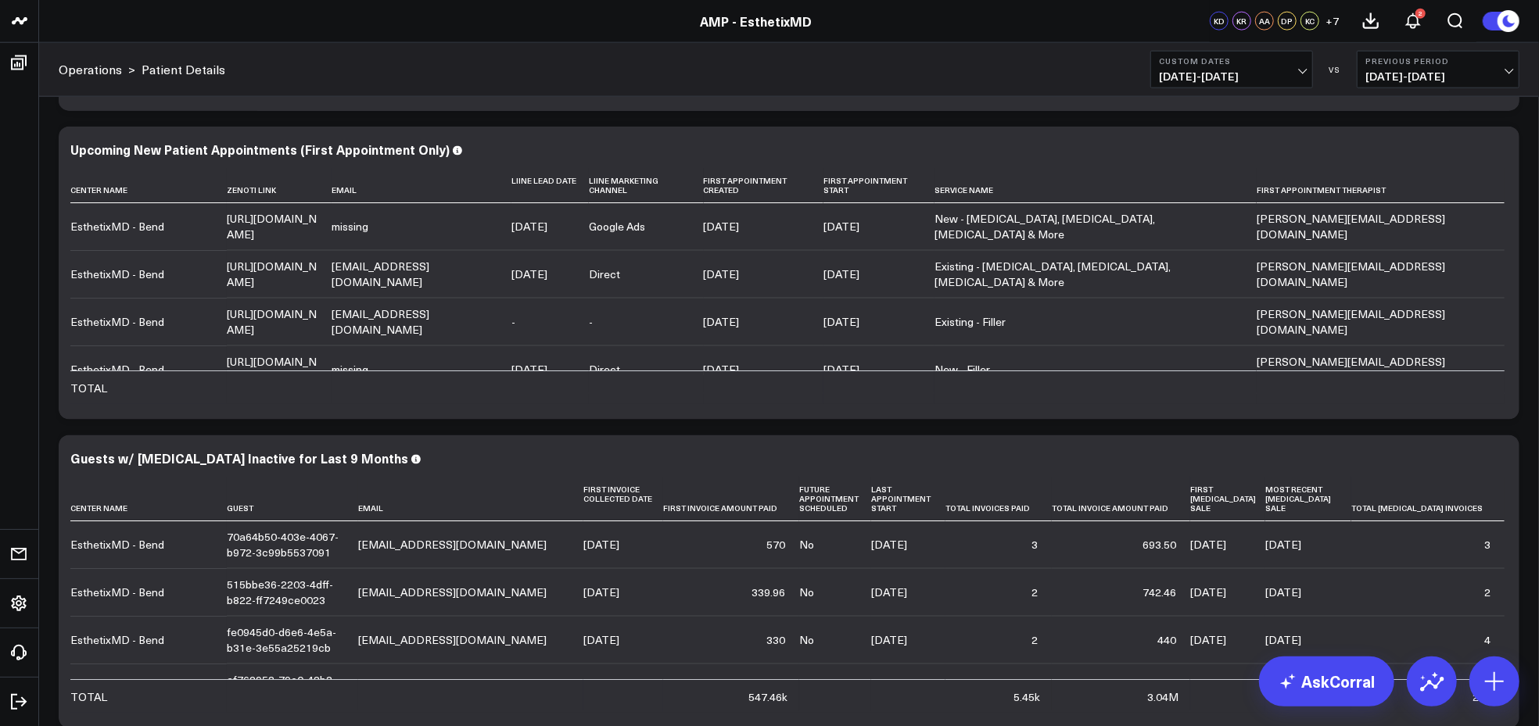
click at [1466, 75] on span "07/31/25 - 08/17/25" at bounding box center [1437, 76] width 145 height 13
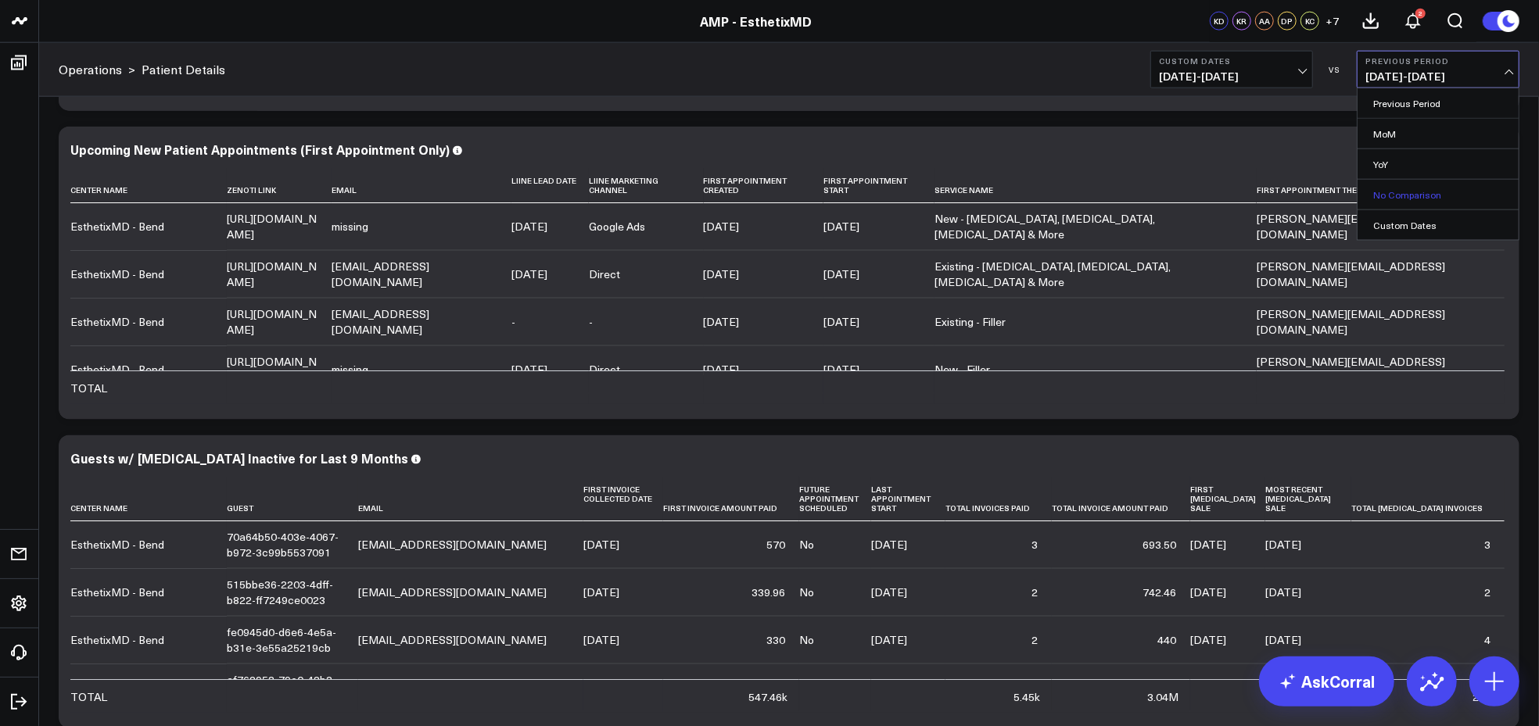
click at [1411, 192] on link "No Comparison" at bounding box center [1437, 195] width 161 height 30
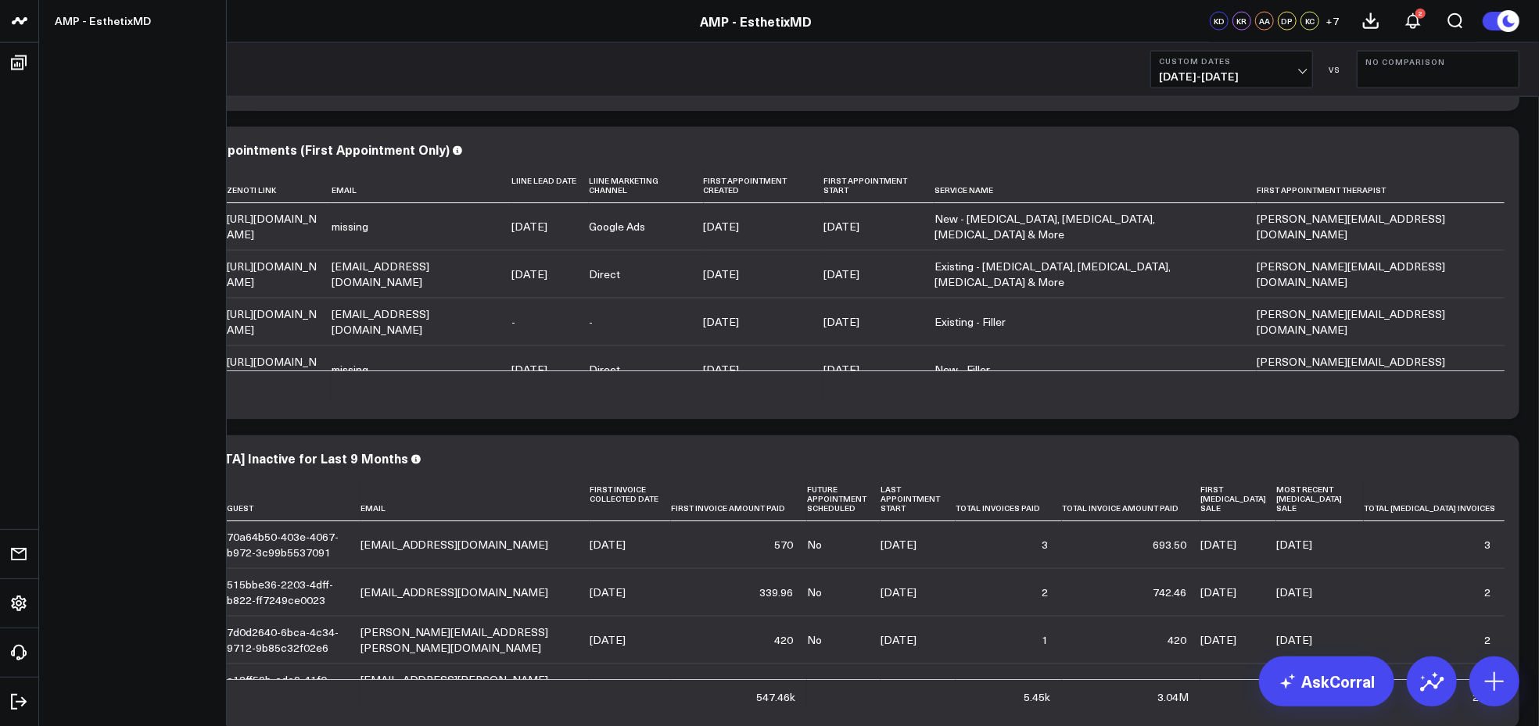
click at [0, 0] on icon at bounding box center [0, 0] width 0 height 0
click at [1478, 523] on div "Guests w/ Botox Inactive for Last 9 Months Center Name Guest Email First Invoic…" at bounding box center [789, 582] width 1461 height 293
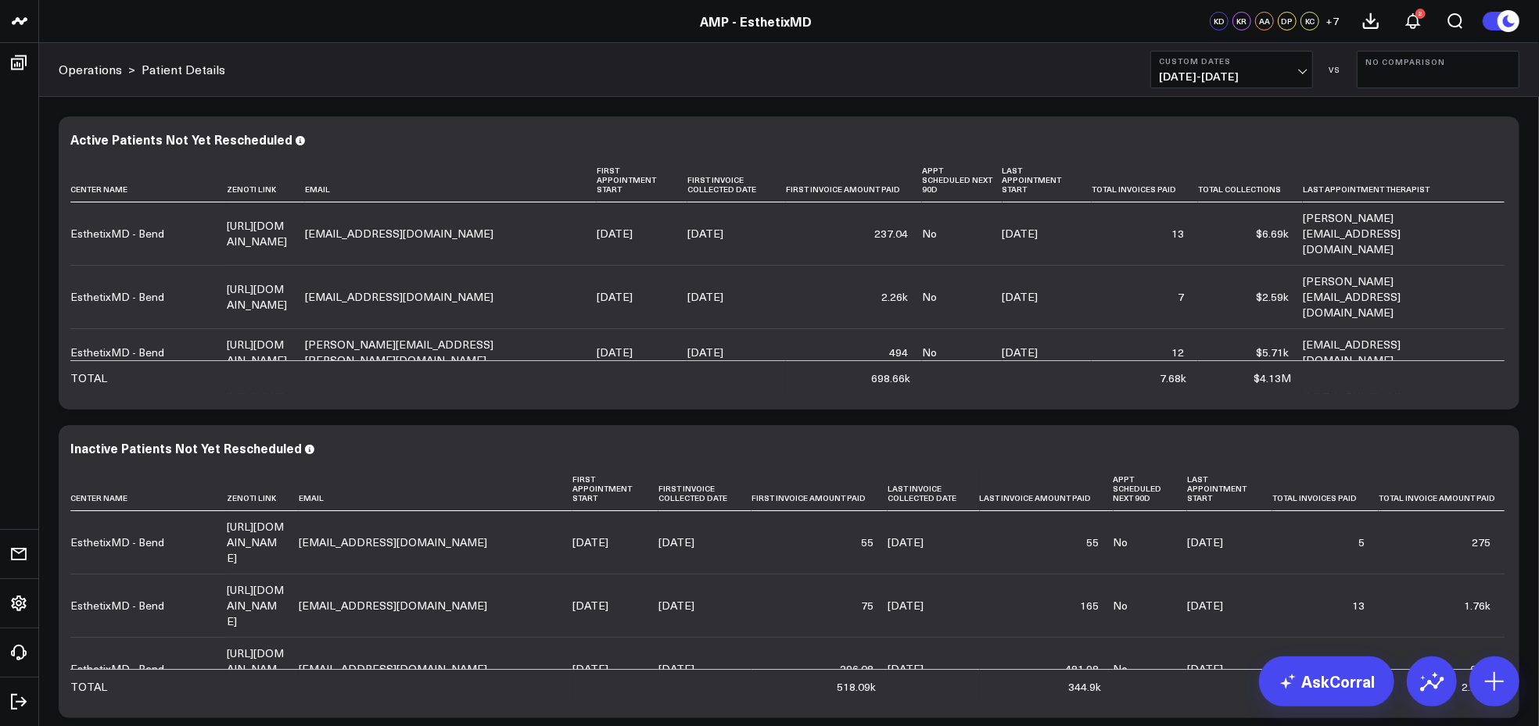
scroll to position [712, 0]
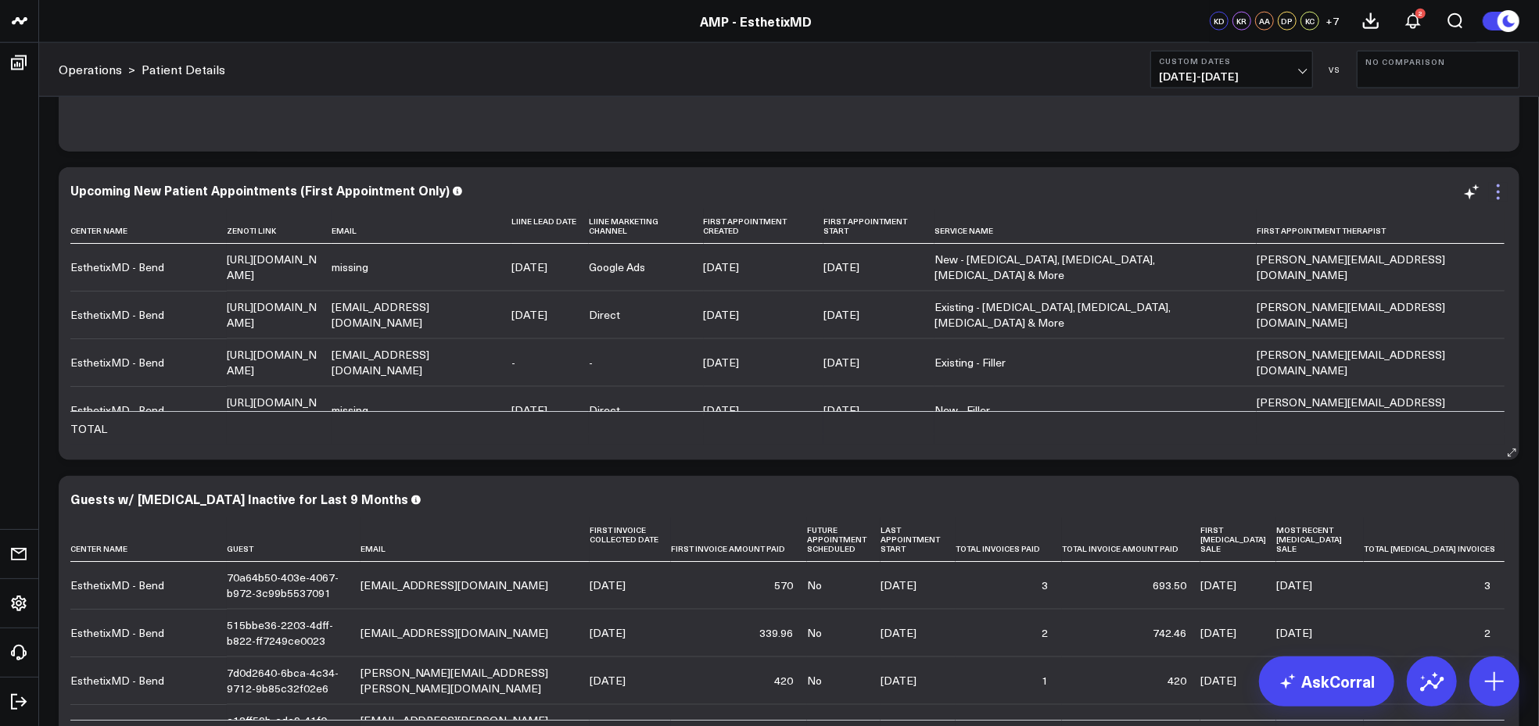
click at [1501, 188] on icon at bounding box center [1498, 192] width 19 height 19
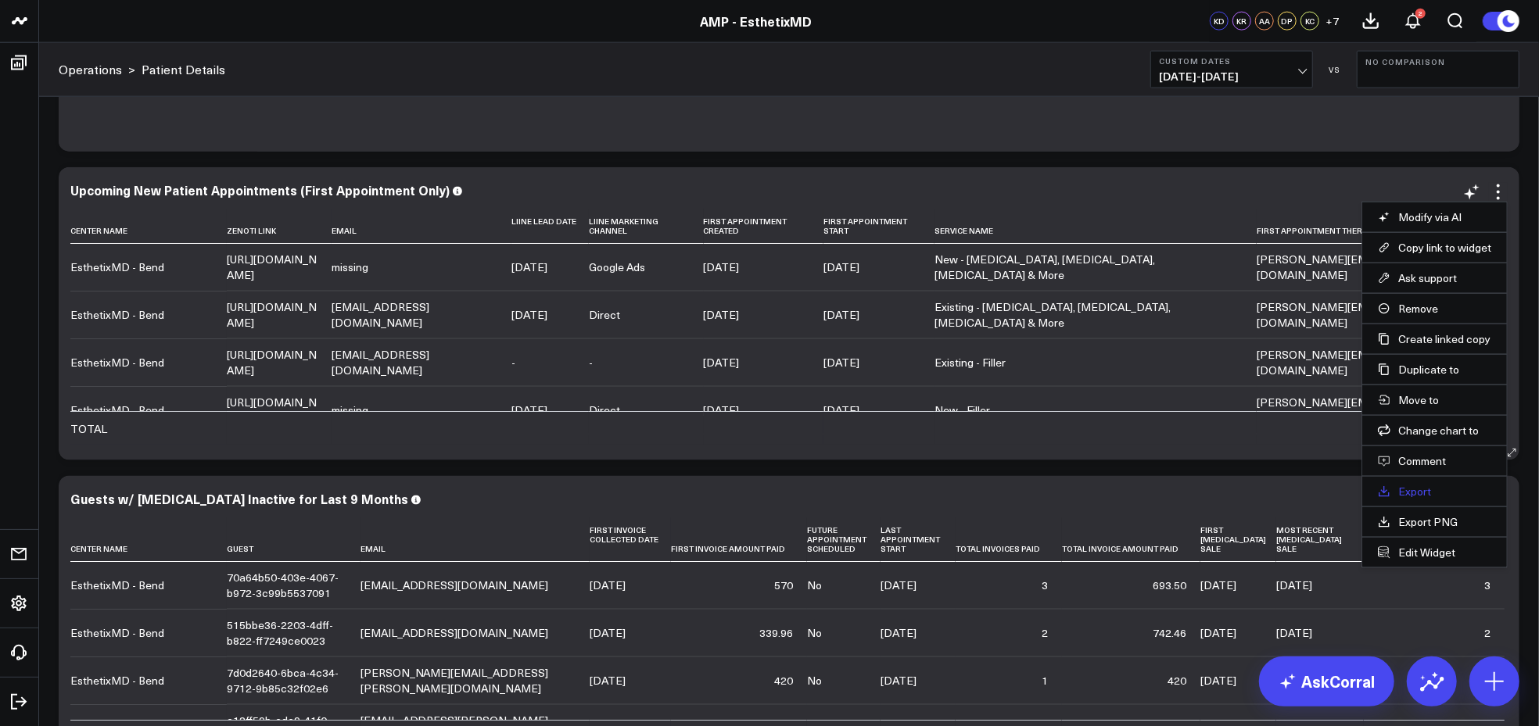
click at [1406, 488] on link "Export" at bounding box center [1434, 492] width 113 height 14
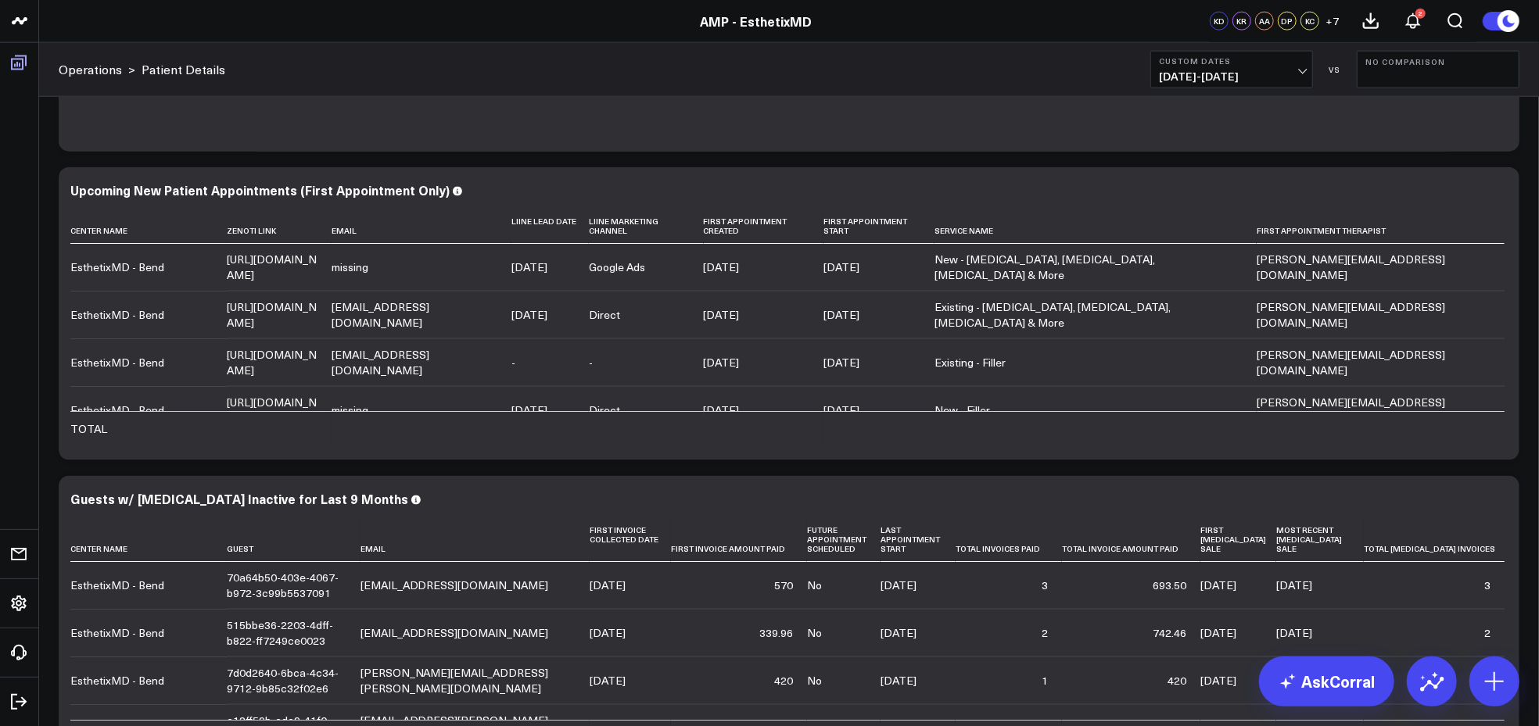
click at [20, 59] on icon at bounding box center [18, 62] width 19 height 19
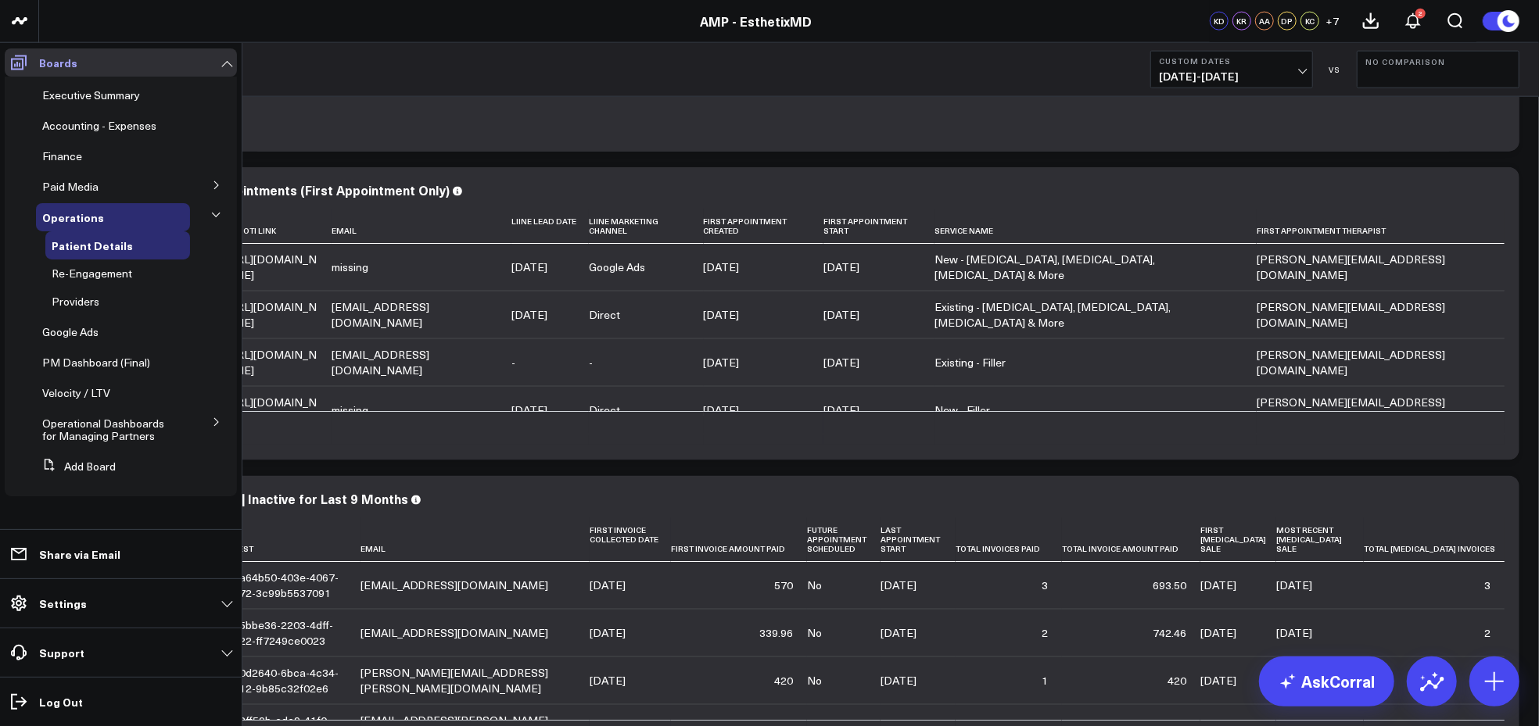
scroll to position [0, 0]
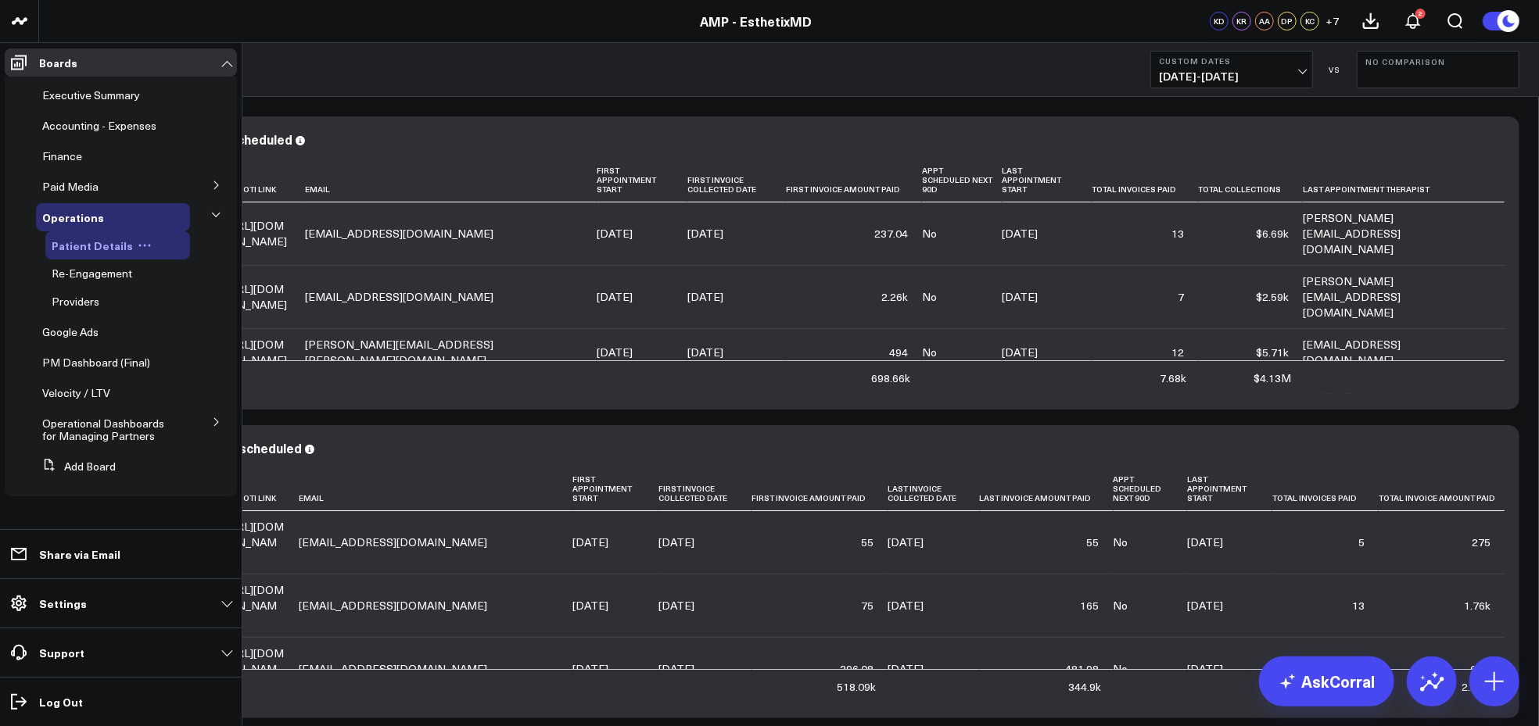
click at [95, 245] on span "Patient Details" at bounding box center [92, 246] width 81 height 16
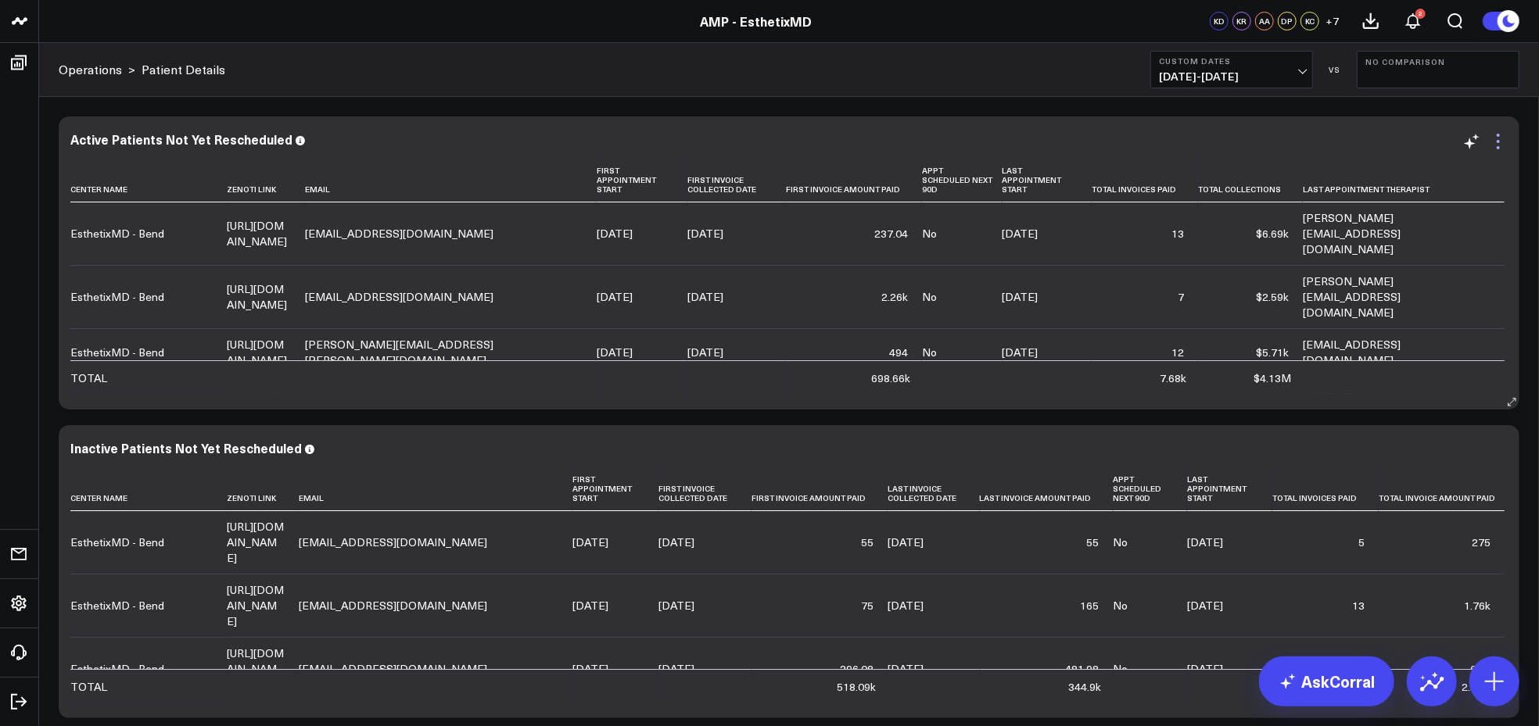
click at [1503, 149] on icon at bounding box center [1498, 141] width 19 height 19
click at [12, 57] on icon at bounding box center [18, 62] width 19 height 19
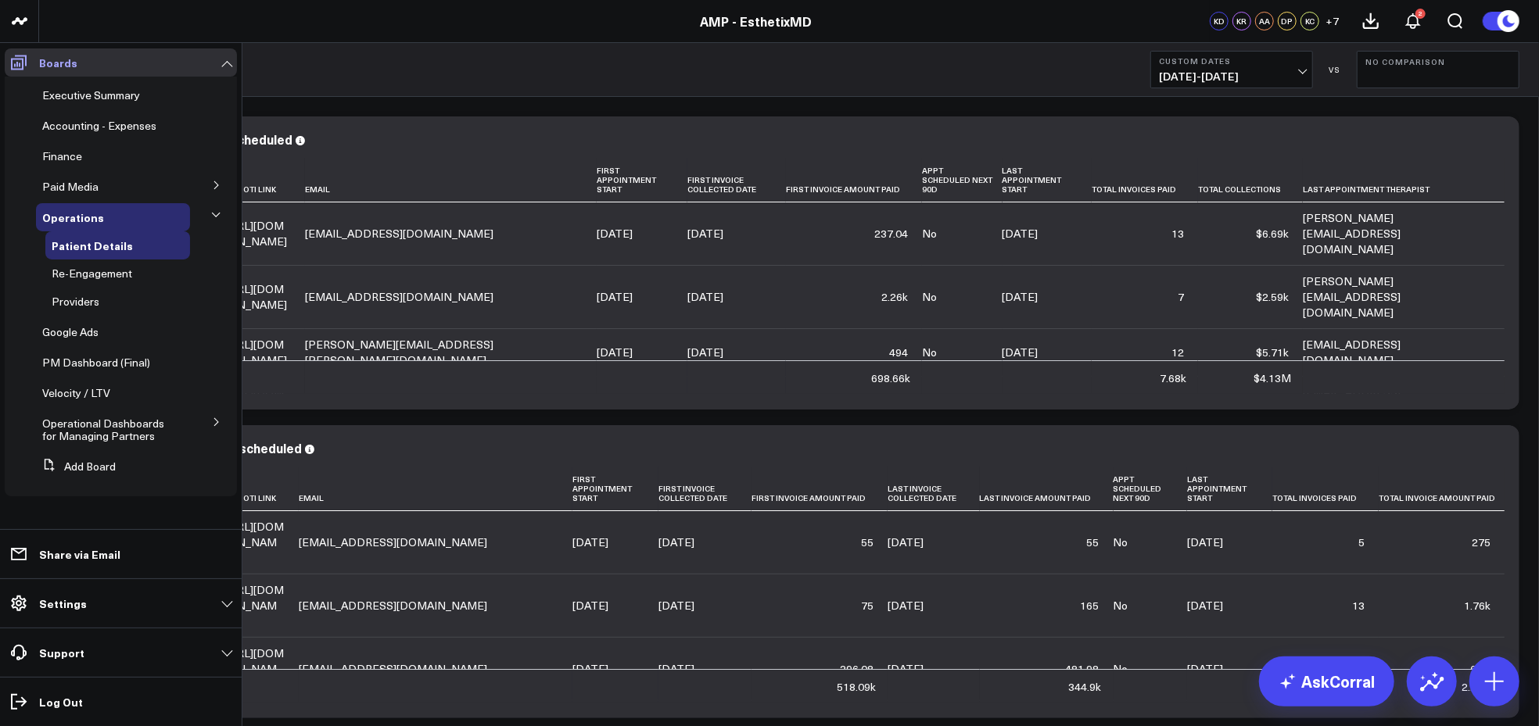
click at [222, 62] on link "Boards" at bounding box center [121, 62] width 232 height 28
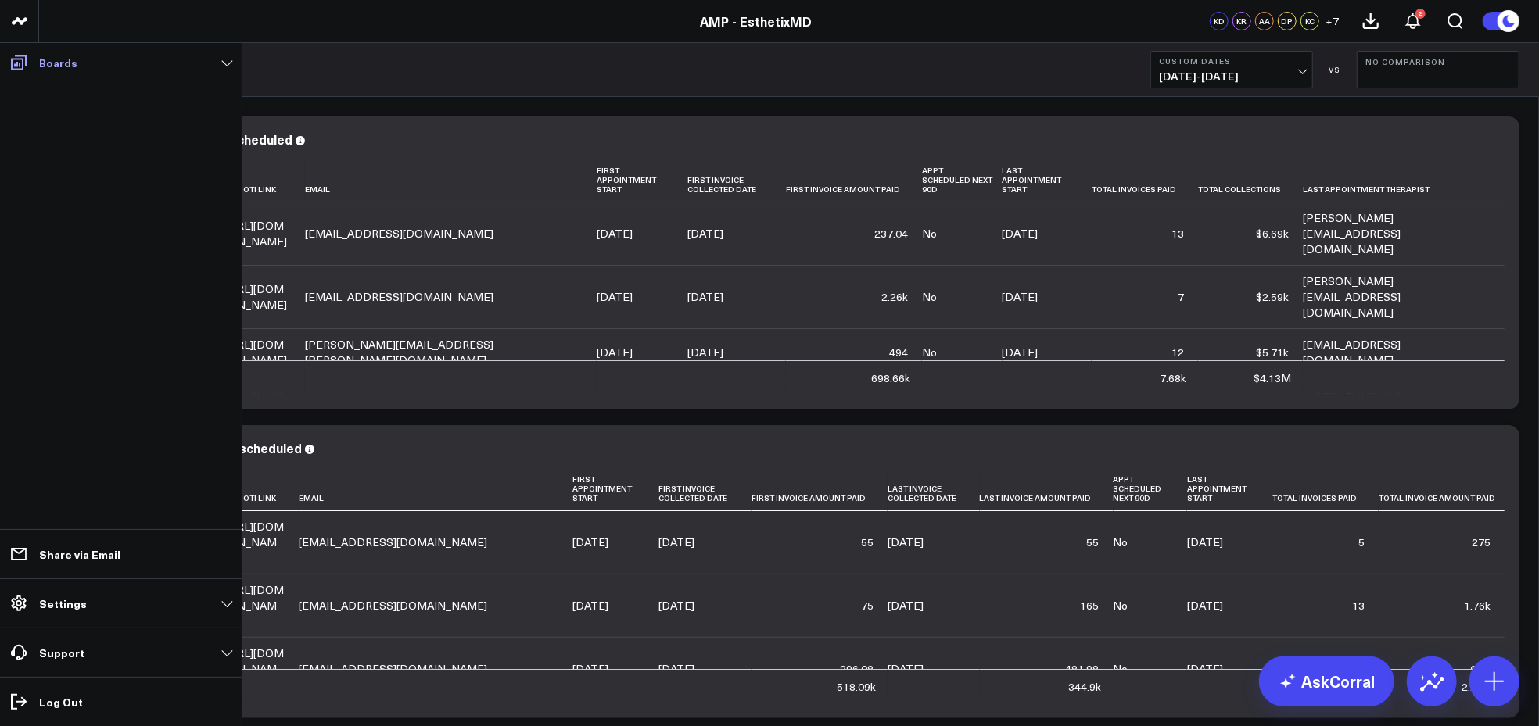
click at [21, 61] on icon at bounding box center [18, 62] width 19 height 19
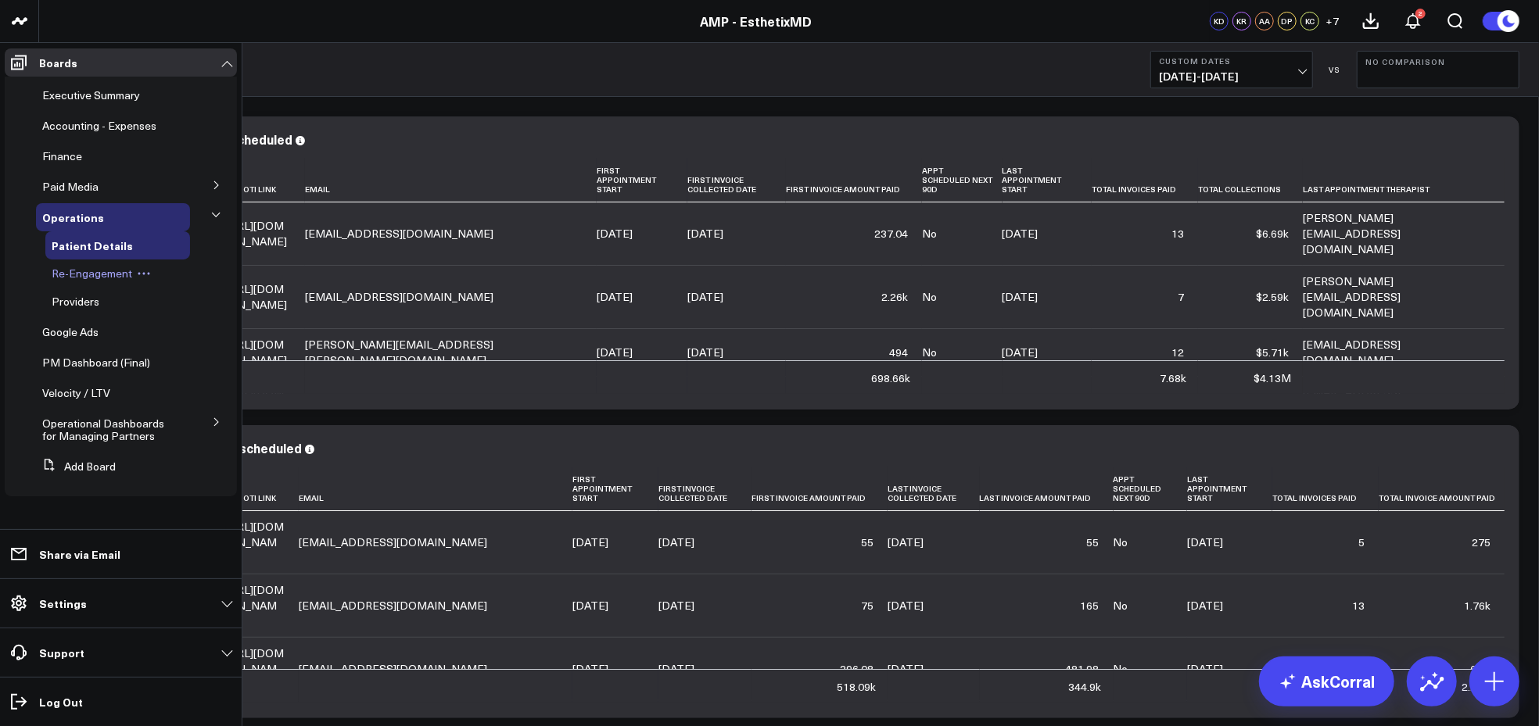
click at [95, 278] on span "Re-Engagement" at bounding box center [92, 273] width 81 height 15
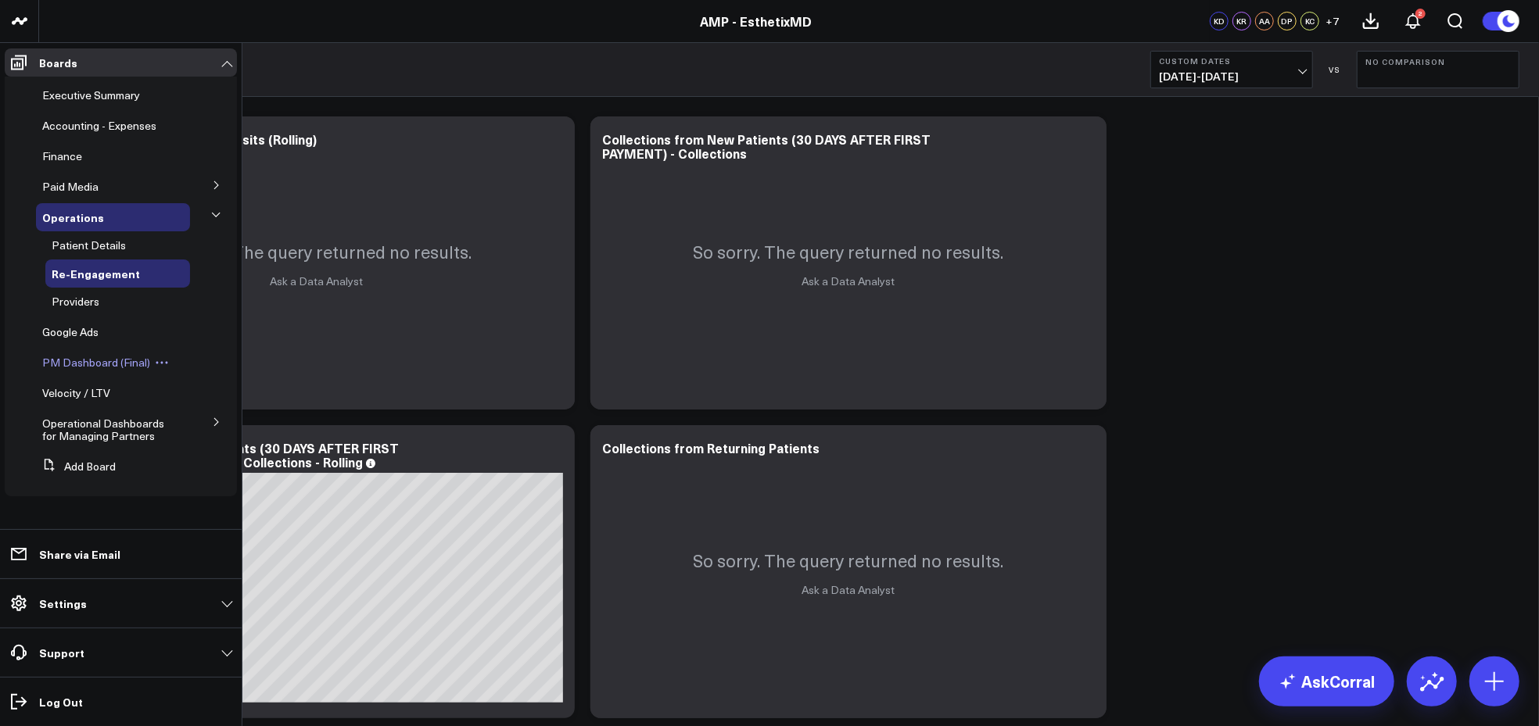
click at [98, 362] on span "PM Dashboard (Final)" at bounding box center [96, 362] width 108 height 15
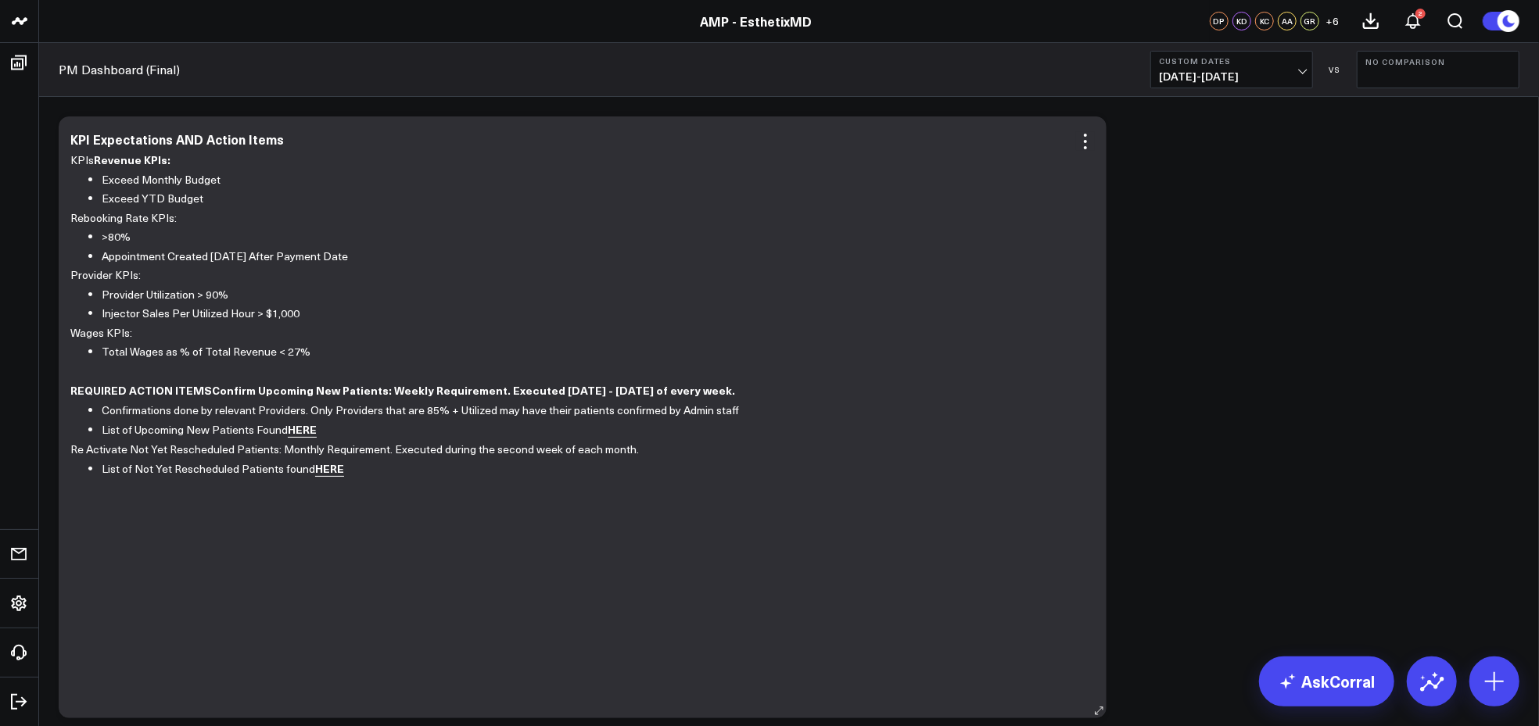
click at [314, 464] on li "List of Not Yet Rescheduled Patients found HERE" at bounding box center [592, 469] width 981 height 20
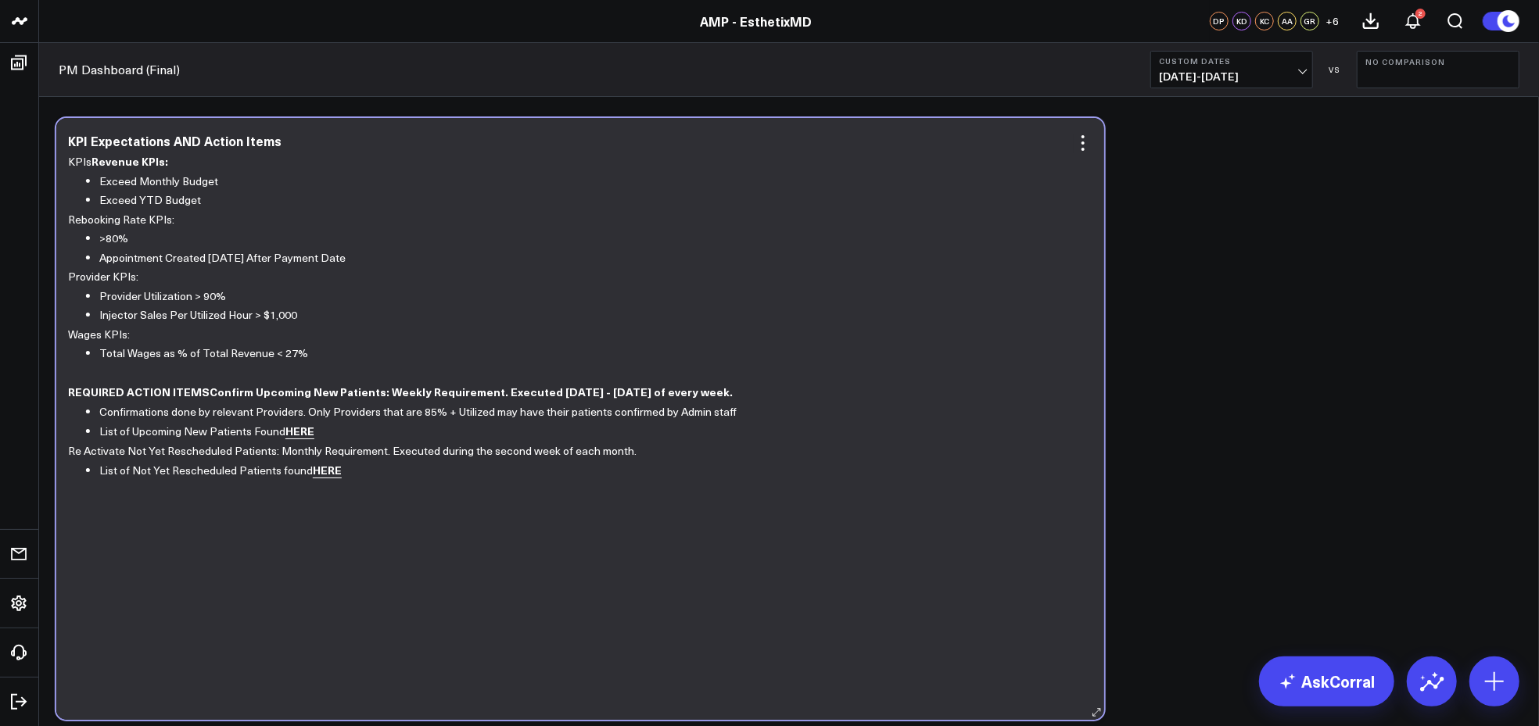
click at [321, 471] on link "HERE" at bounding box center [327, 470] width 29 height 16
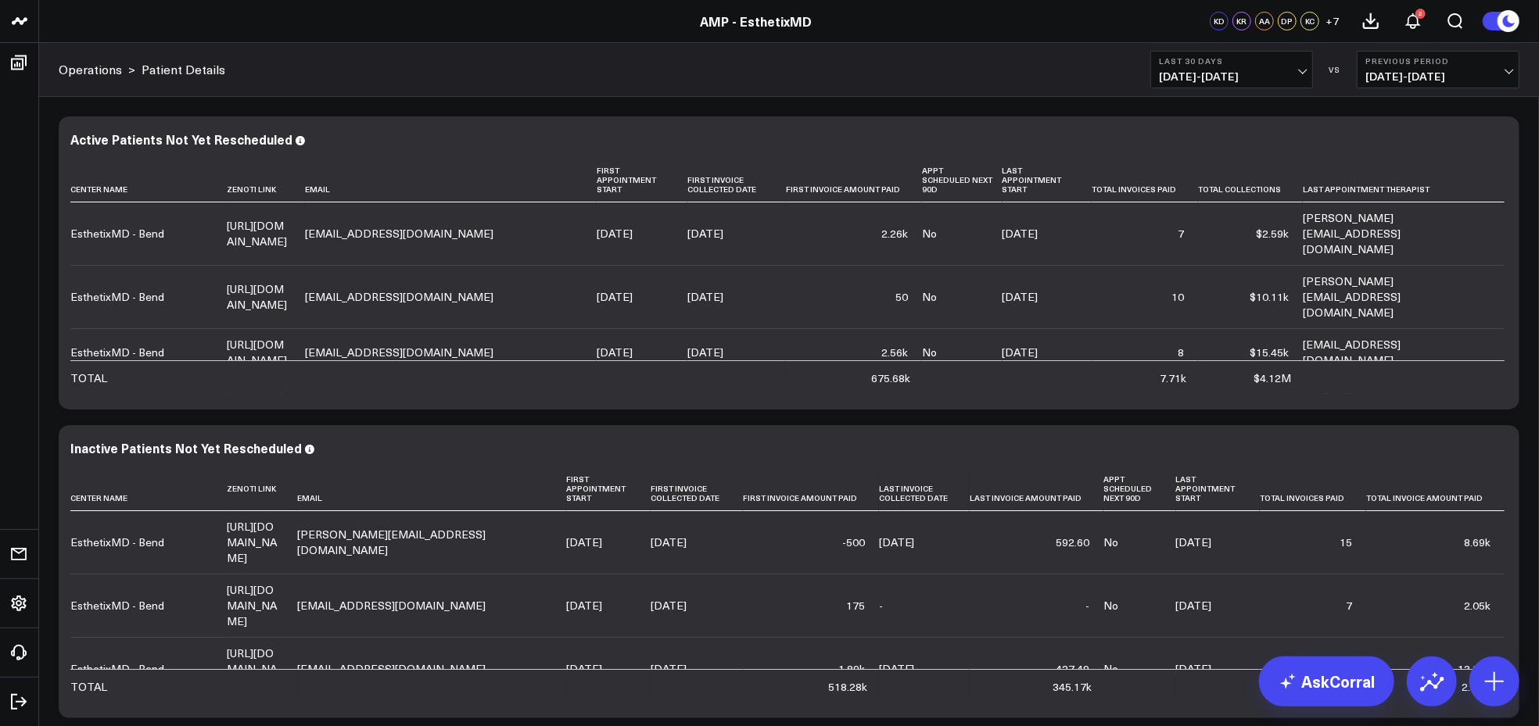
click at [1297, 77] on span "[DATE] - [DATE]" at bounding box center [1231, 76] width 145 height 13
click at [1299, 68] on button "Last 30 Days [DATE] - [DATE]" at bounding box center [1231, 70] width 163 height 38
click at [1298, 77] on span "[DATE] - [DATE]" at bounding box center [1231, 76] width 145 height 13
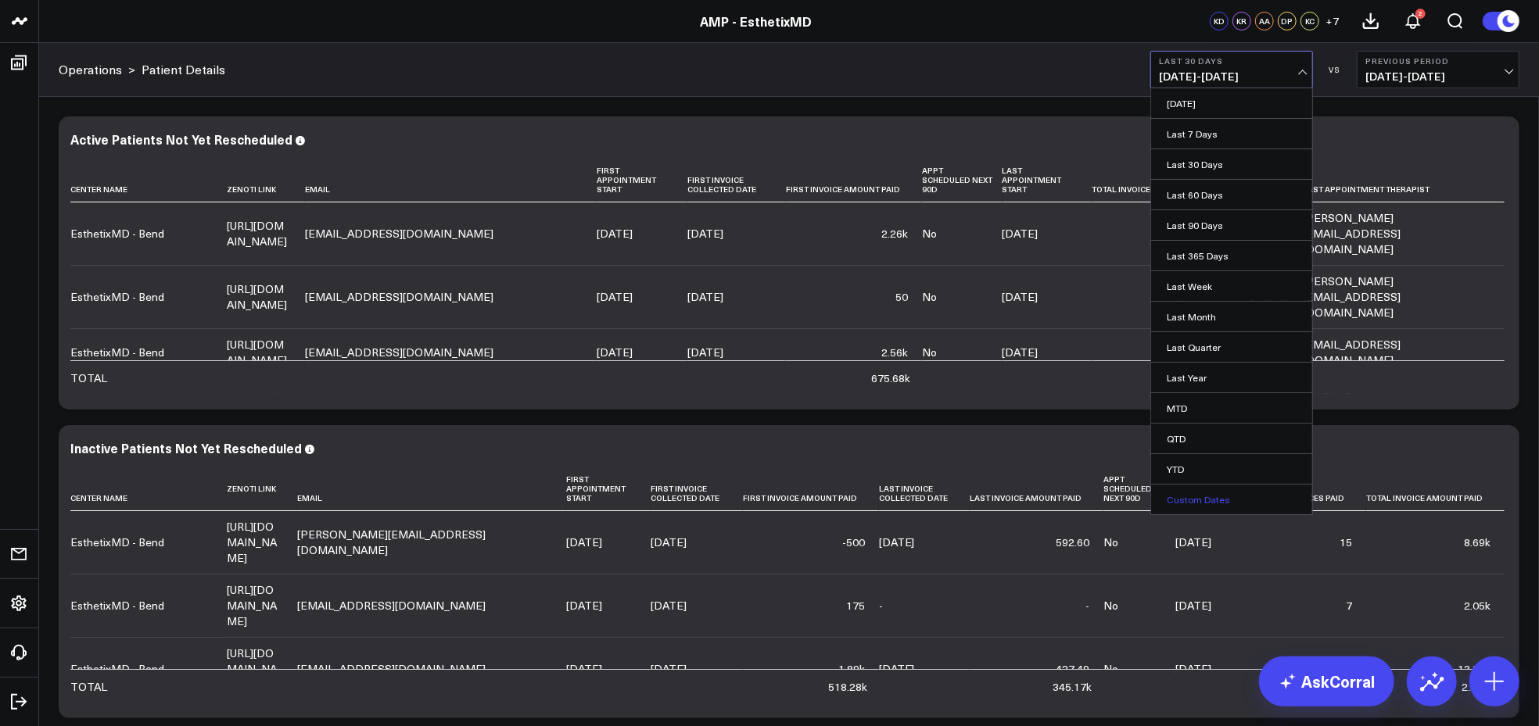
click at [1192, 499] on link "Custom Dates" at bounding box center [1231, 500] width 161 height 30
select select "7"
select select "2025"
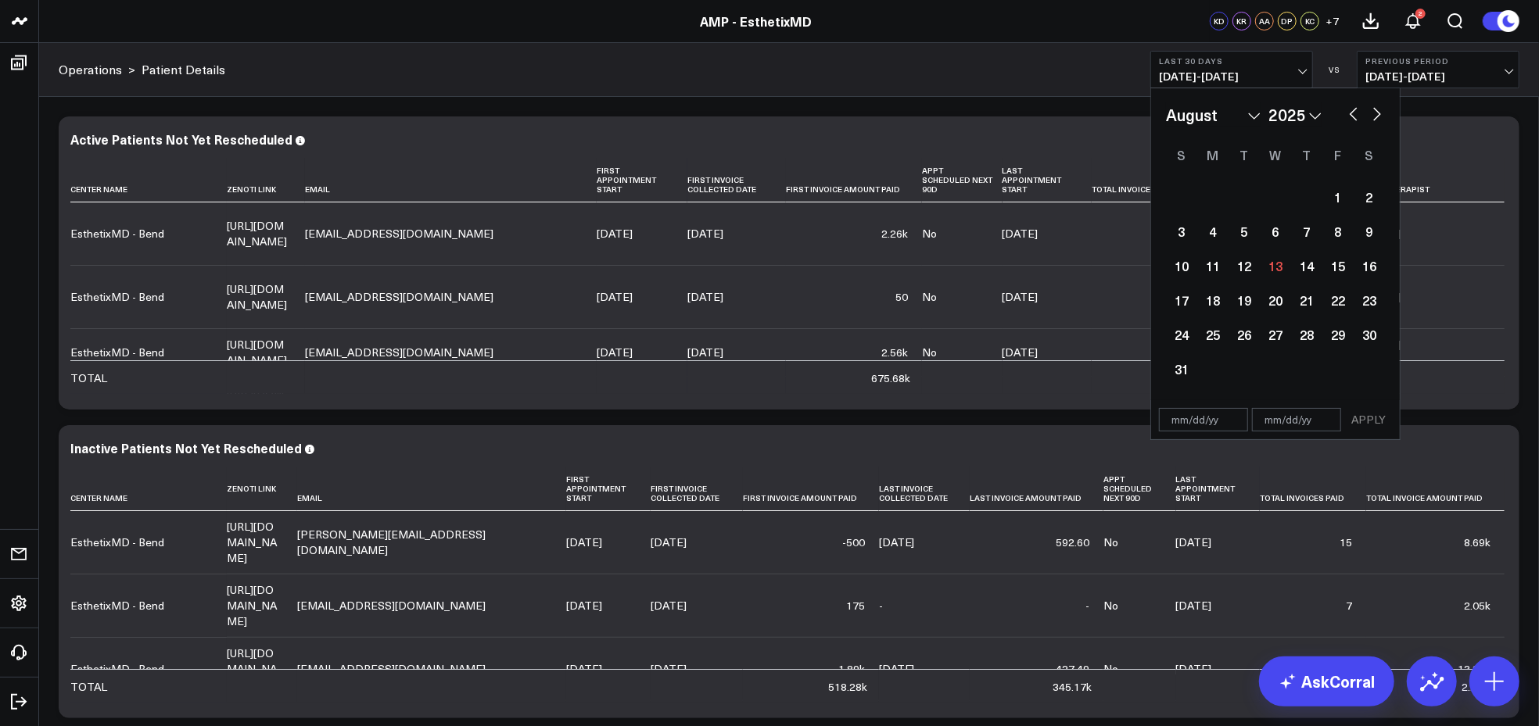
click at [1376, 108] on button "button" at bounding box center [1377, 112] width 16 height 19
select select "8"
select select "2025"
click at [1376, 109] on button "button" at bounding box center [1377, 112] width 16 height 19
select select "9"
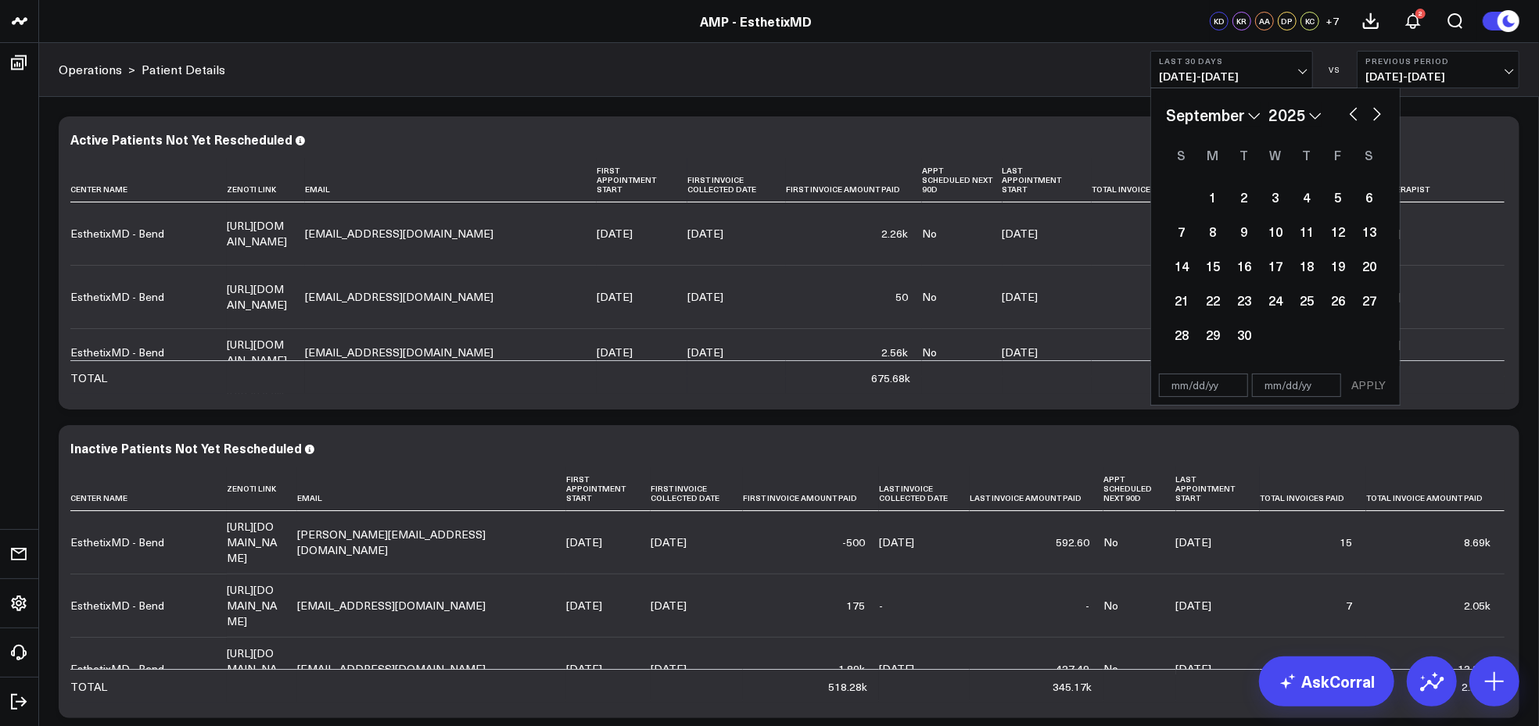
select select "2025"
click at [1376, 109] on button "button" at bounding box center [1377, 112] width 16 height 19
select select "10"
select select "2025"
click at [1376, 109] on button "button" at bounding box center [1377, 112] width 16 height 19
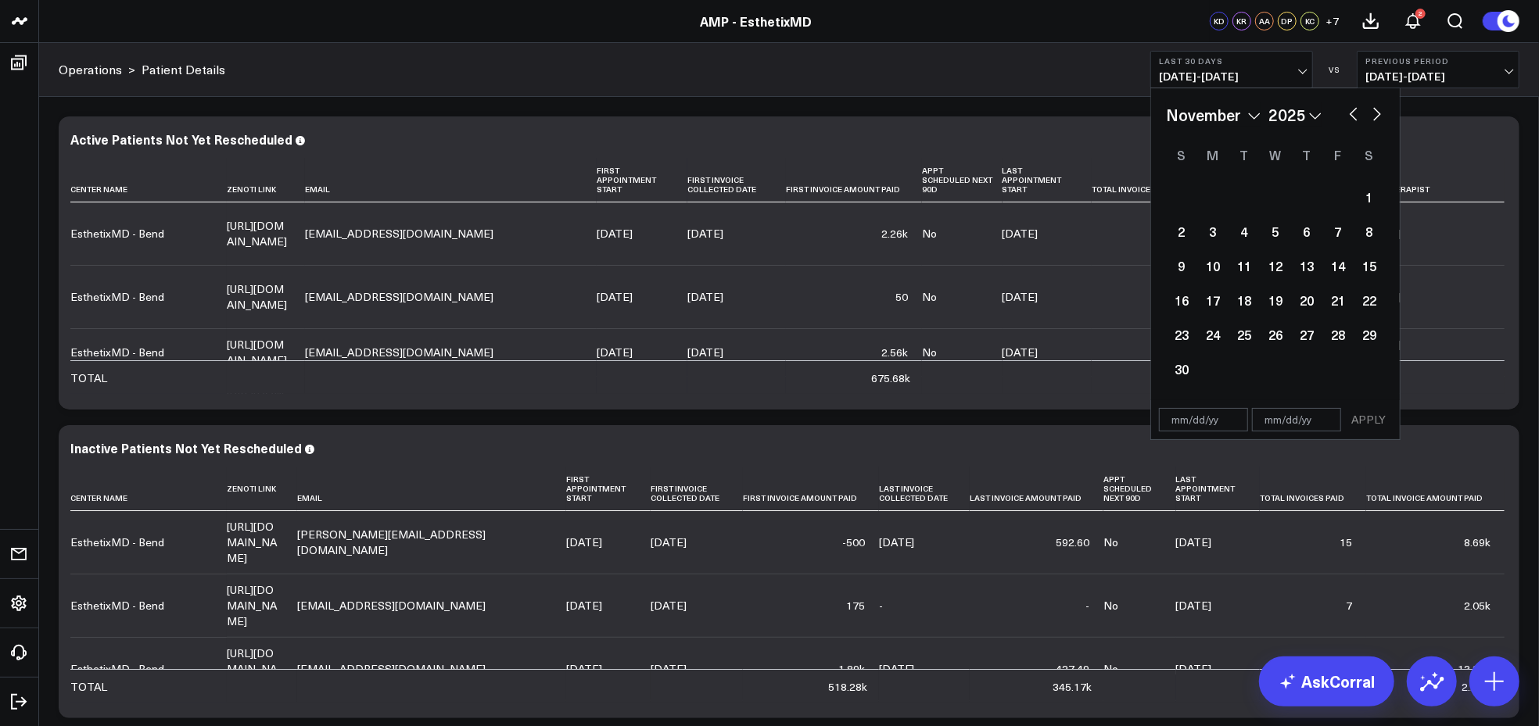
select select "11"
select select "2025"
click at [1360, 117] on button "button" at bounding box center [1354, 112] width 16 height 19
select select "10"
select select "2025"
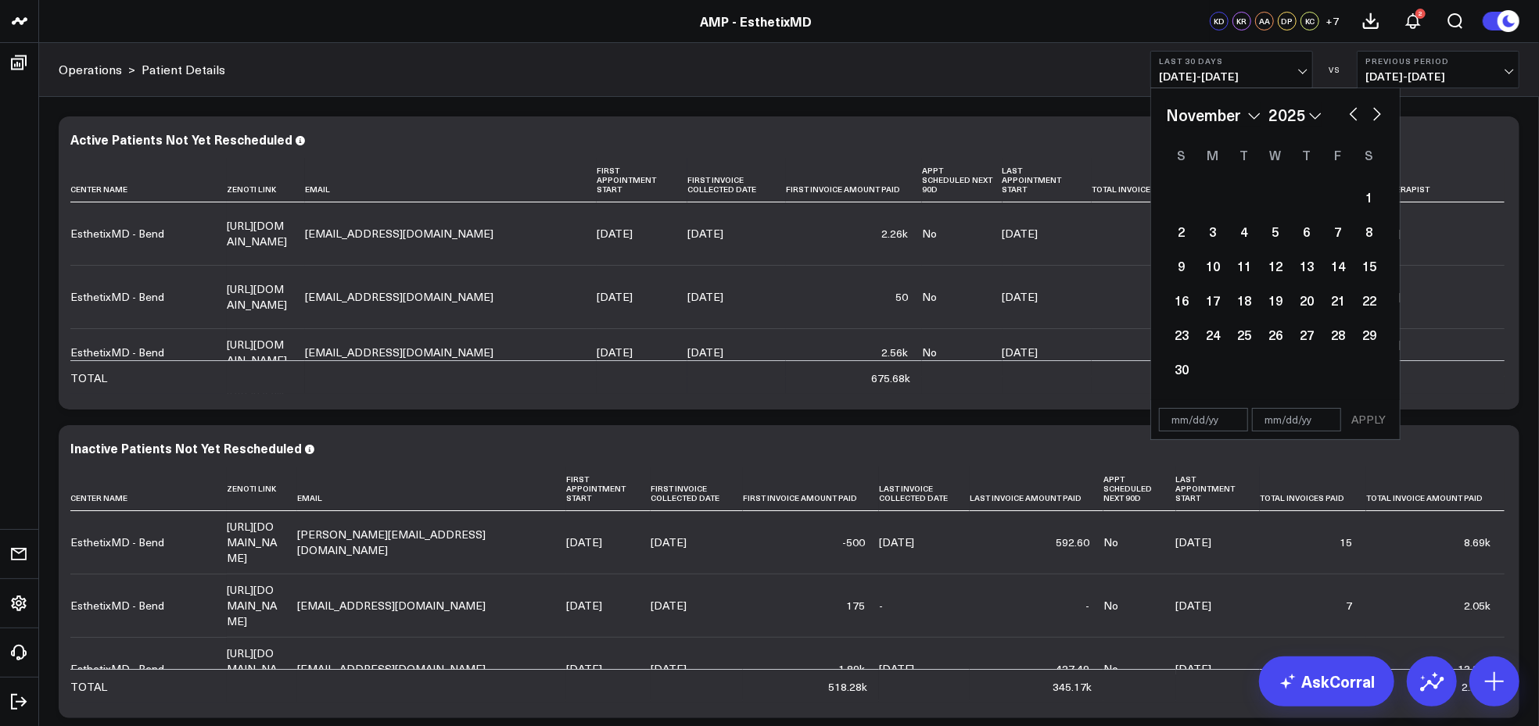
click at [1354, 117] on button "button" at bounding box center [1354, 112] width 16 height 19
select select "6"
select select "2025"
click at [1354, 117] on button "button" at bounding box center [1354, 112] width 16 height 19
select select "5"
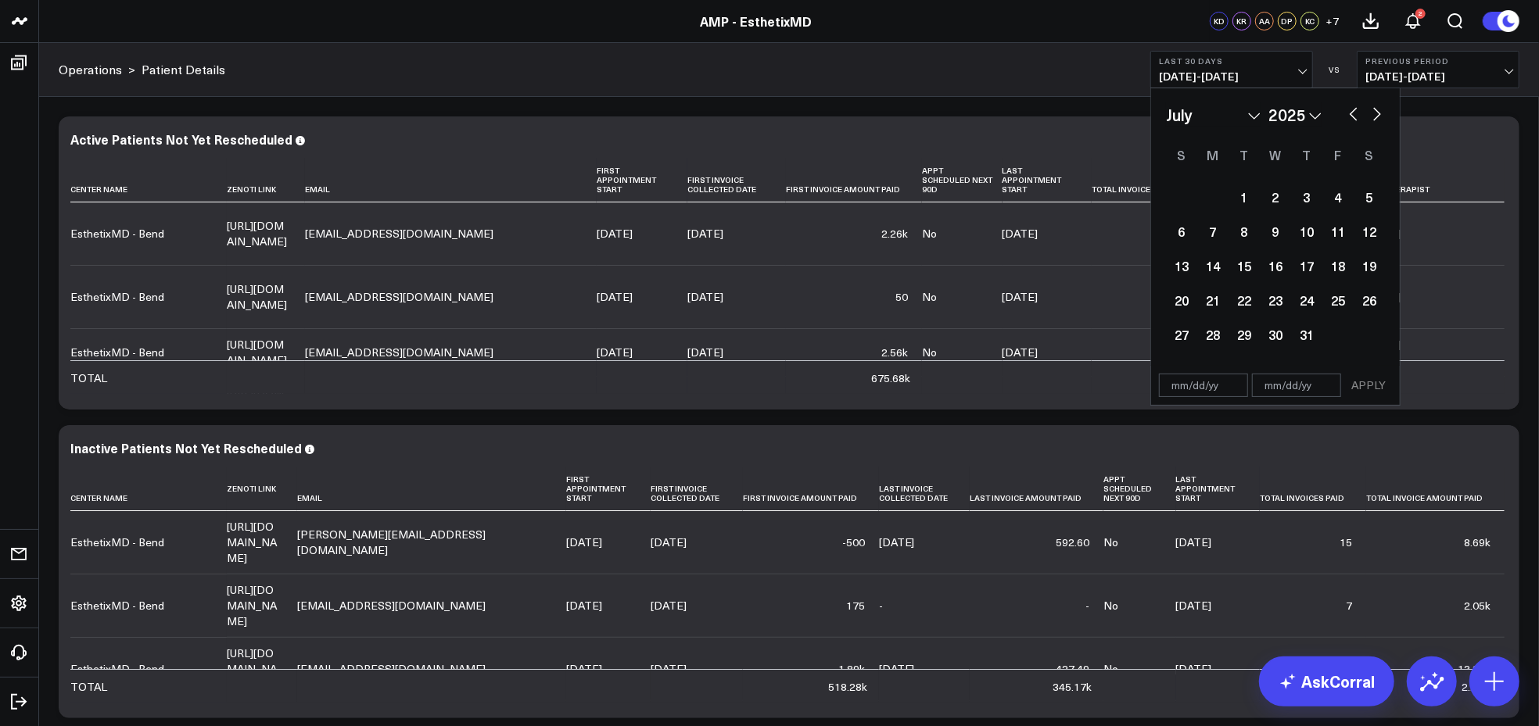
select select "2025"
click at [1354, 119] on button "button" at bounding box center [1354, 112] width 16 height 19
select select "4"
select select "2025"
click at [1354, 119] on button "button" at bounding box center [1354, 112] width 16 height 19
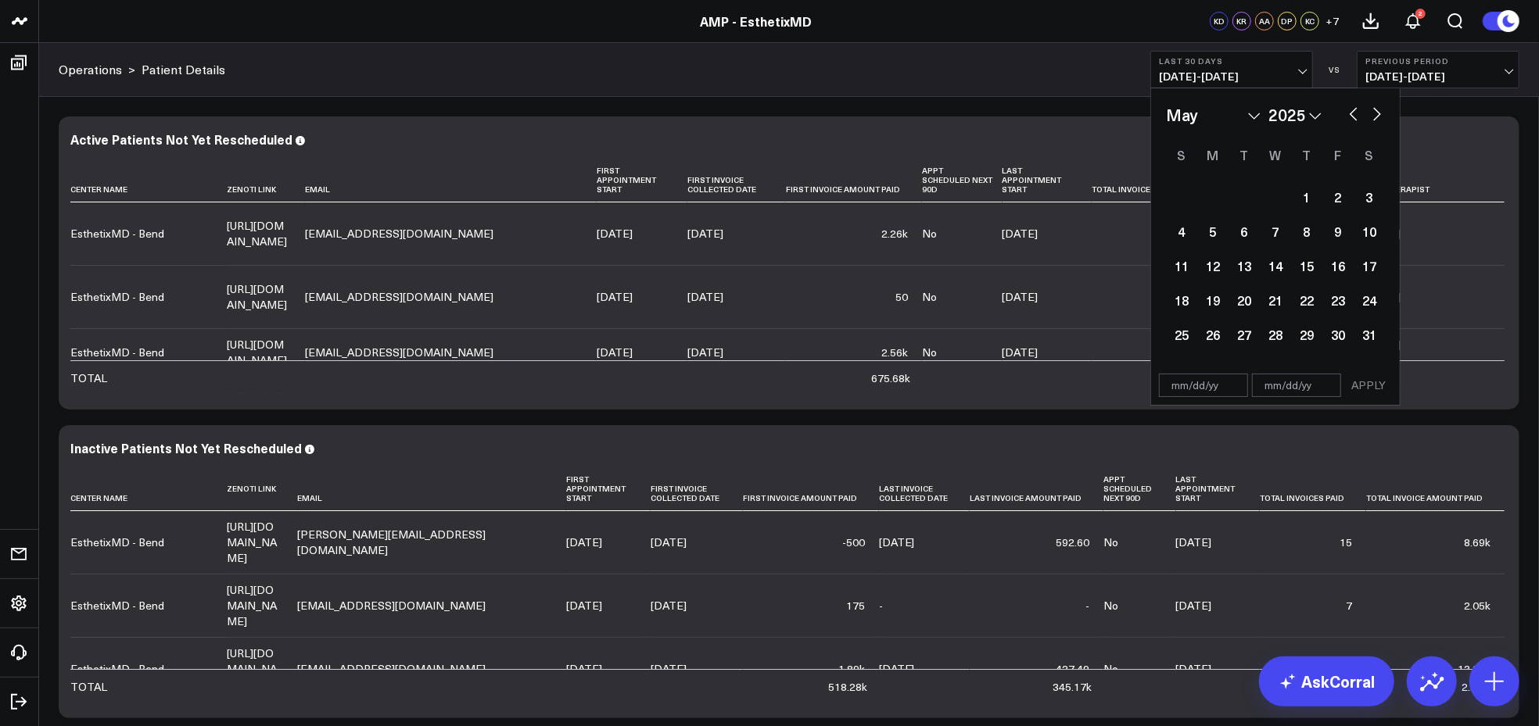
select select "3"
select select "2025"
click at [1352, 114] on button "button" at bounding box center [1354, 112] width 16 height 19
select select "2"
select select "2025"
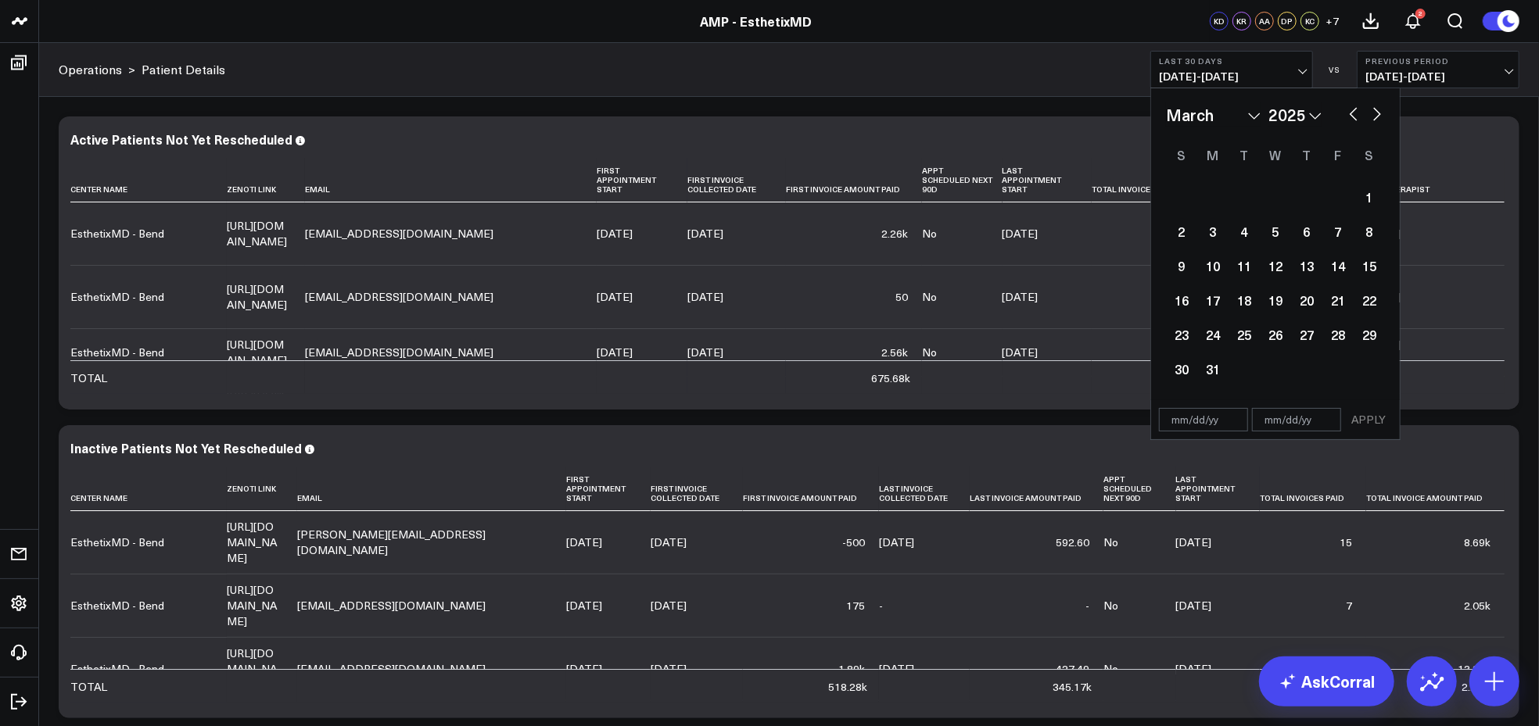
click at [1352, 114] on button "button" at bounding box center [1354, 112] width 16 height 19
select select "1"
select select "2025"
click at [1352, 114] on button "button" at bounding box center [1354, 112] width 16 height 19
select select "2025"
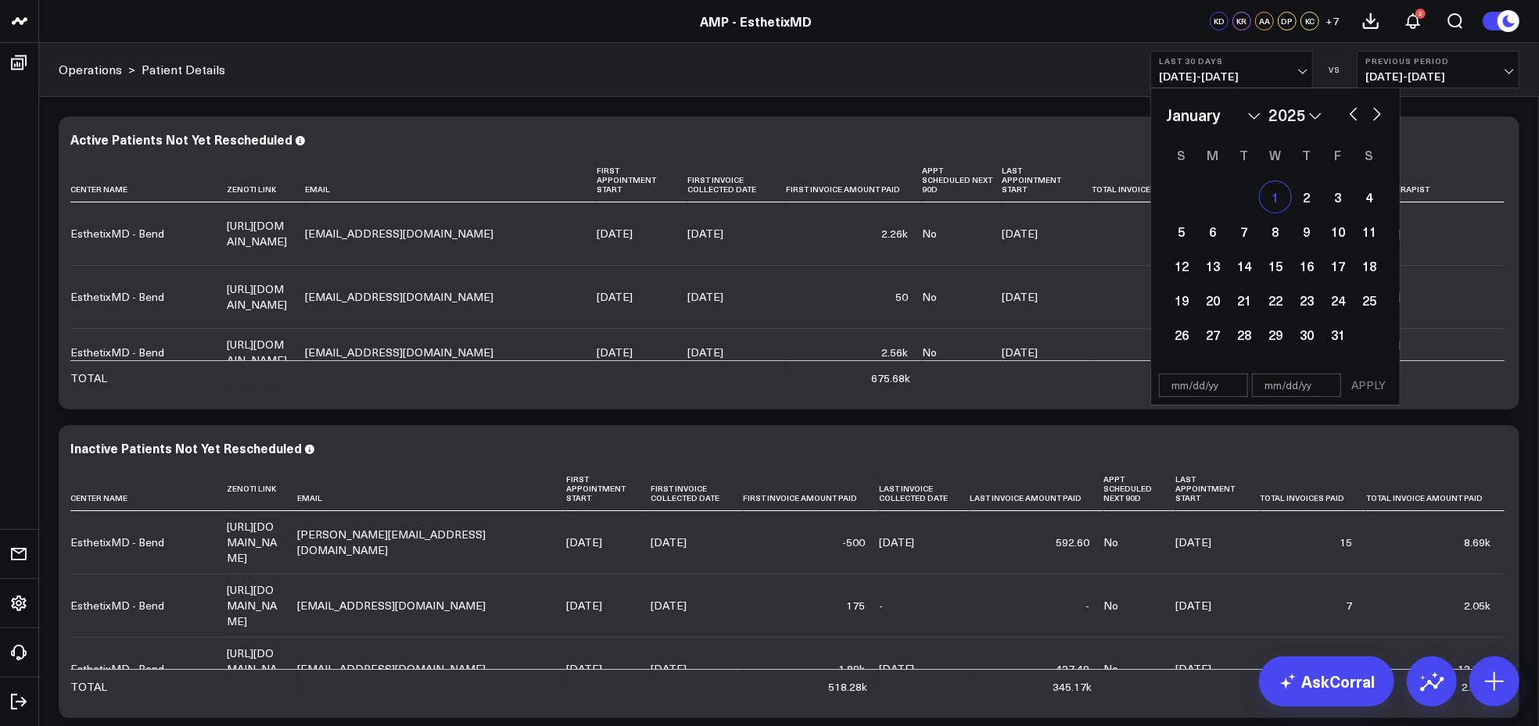
click at [1273, 204] on div "1" at bounding box center [1275, 196] width 31 height 31
type input "[DATE]"
select select "2025"
click at [1379, 109] on button "button" at bounding box center [1377, 112] width 16 height 19
select select "1"
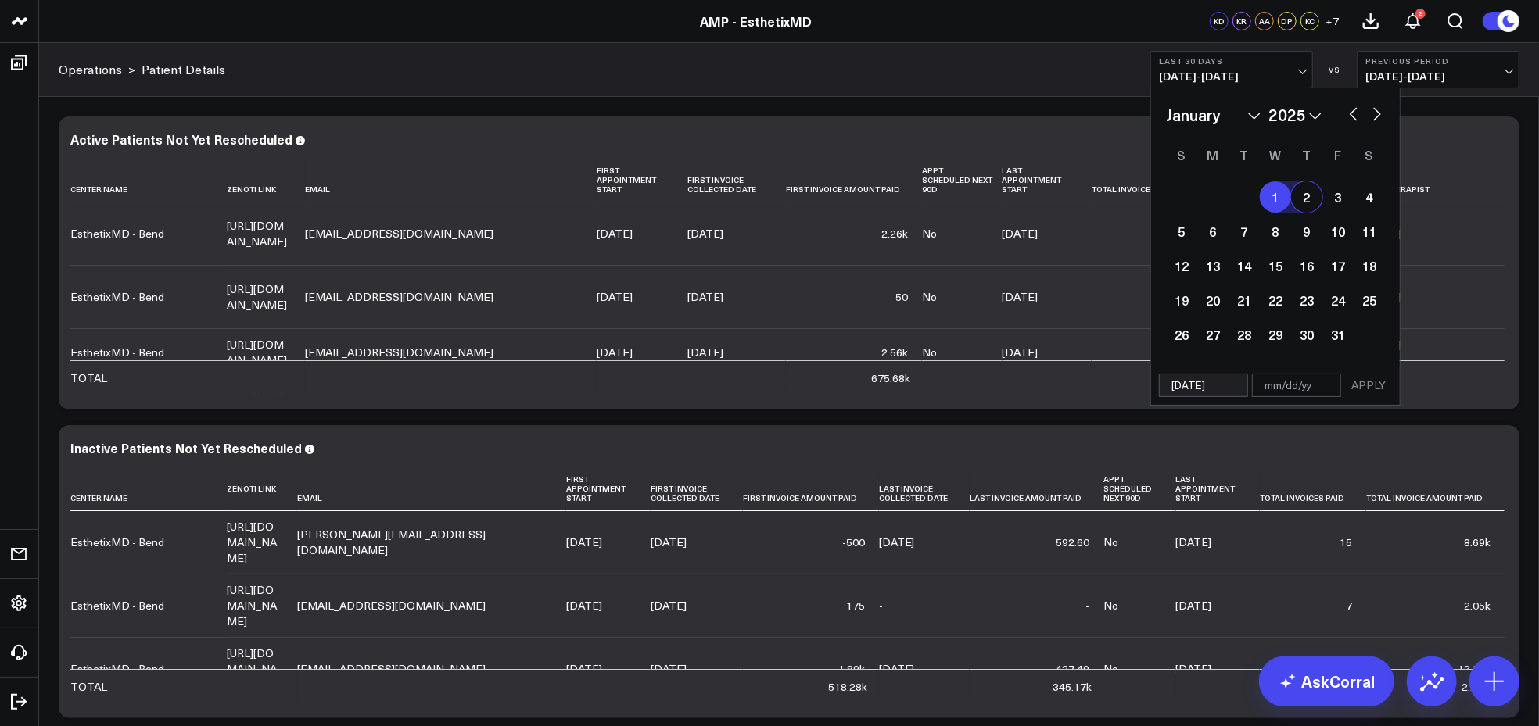
select select "2025"
click at [1379, 109] on button "button" at bounding box center [1377, 112] width 16 height 19
select select "2"
select select "2025"
click at [1379, 109] on button "button" at bounding box center [1377, 112] width 16 height 19
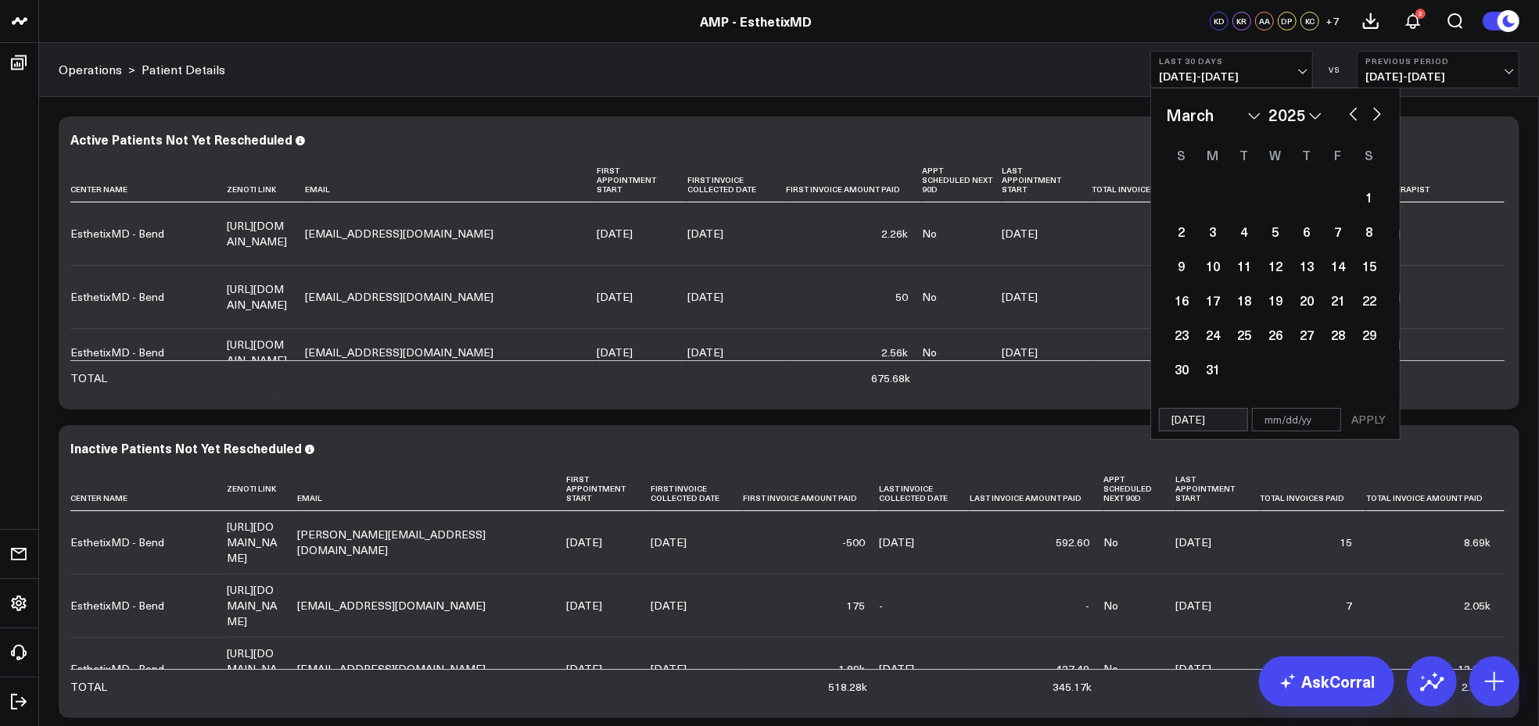
select select "3"
select select "2025"
click at [1379, 109] on button "button" at bounding box center [1377, 112] width 16 height 19
select select "4"
select select "2025"
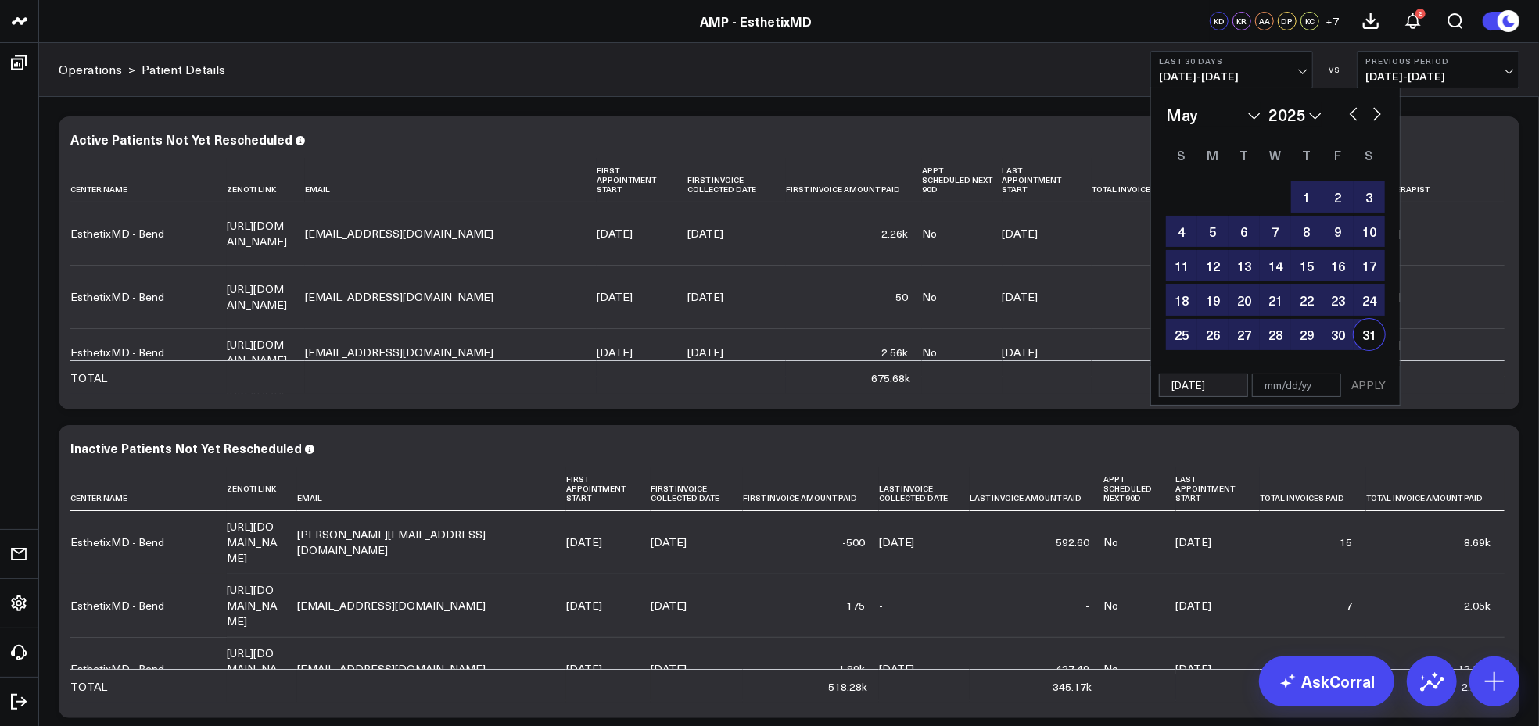
click at [1371, 328] on div "31" at bounding box center [1369, 334] width 31 height 31
type input "[DATE]"
select select "4"
select select "2025"
click at [1375, 385] on button "APPLY" at bounding box center [1368, 385] width 47 height 23
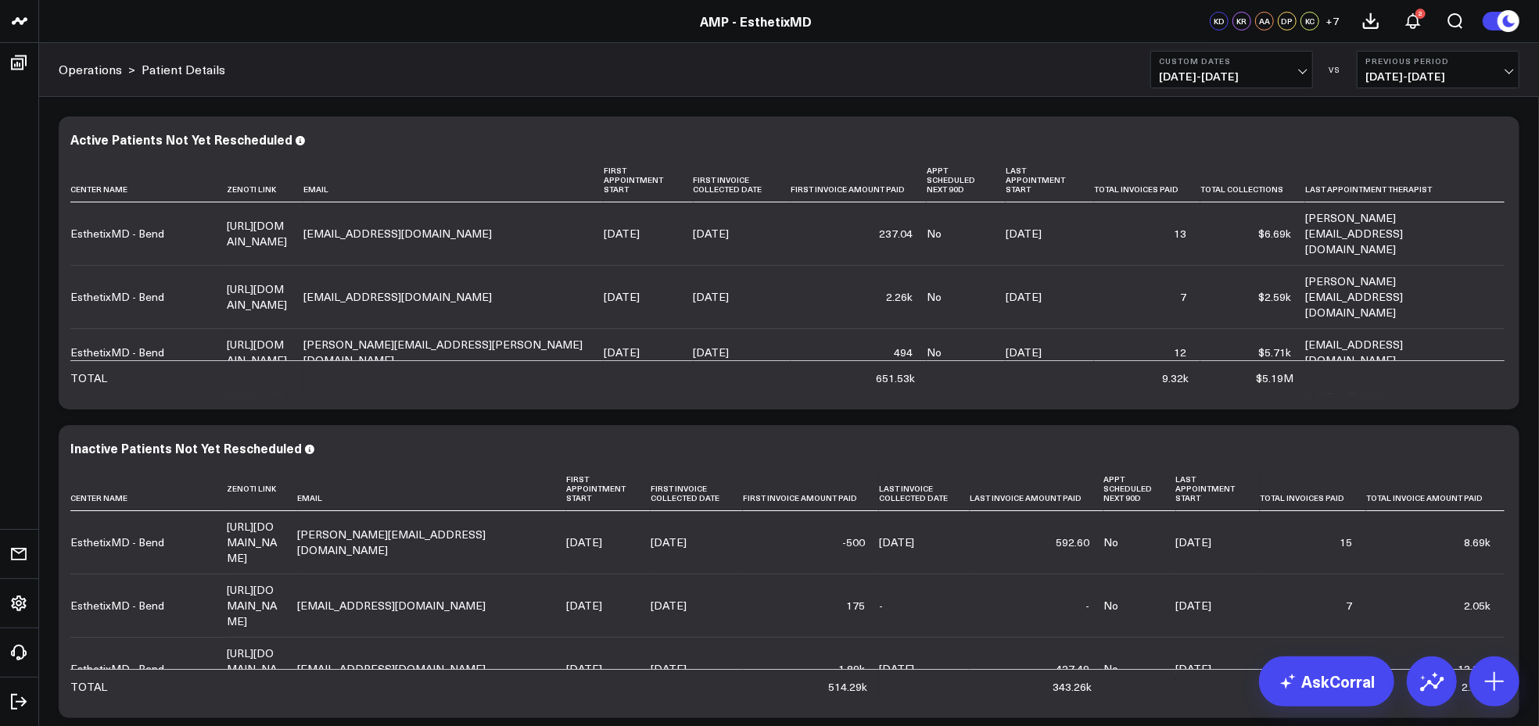
click at [1474, 61] on b "Previous Period" at bounding box center [1437, 60] width 145 height 9
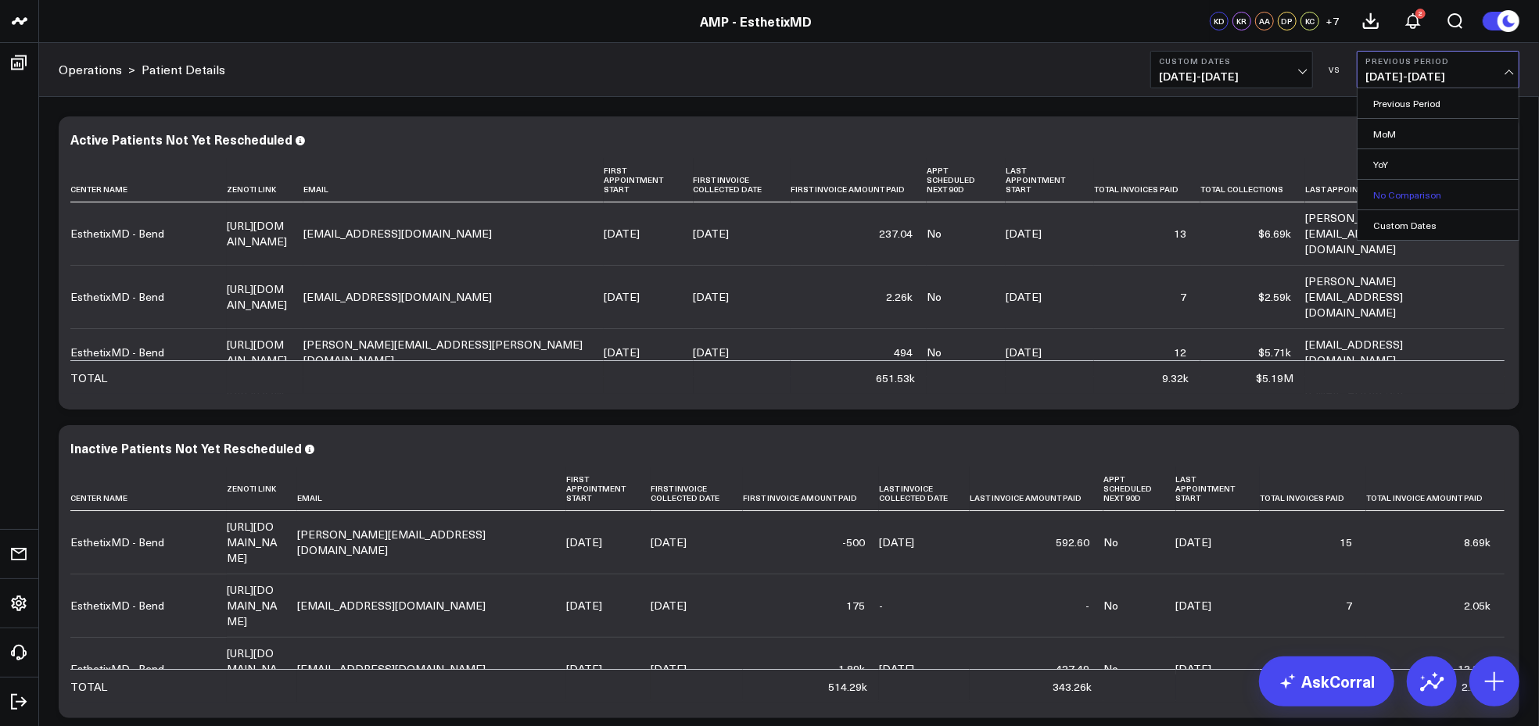
click at [1386, 188] on link "No Comparison" at bounding box center [1437, 195] width 161 height 30
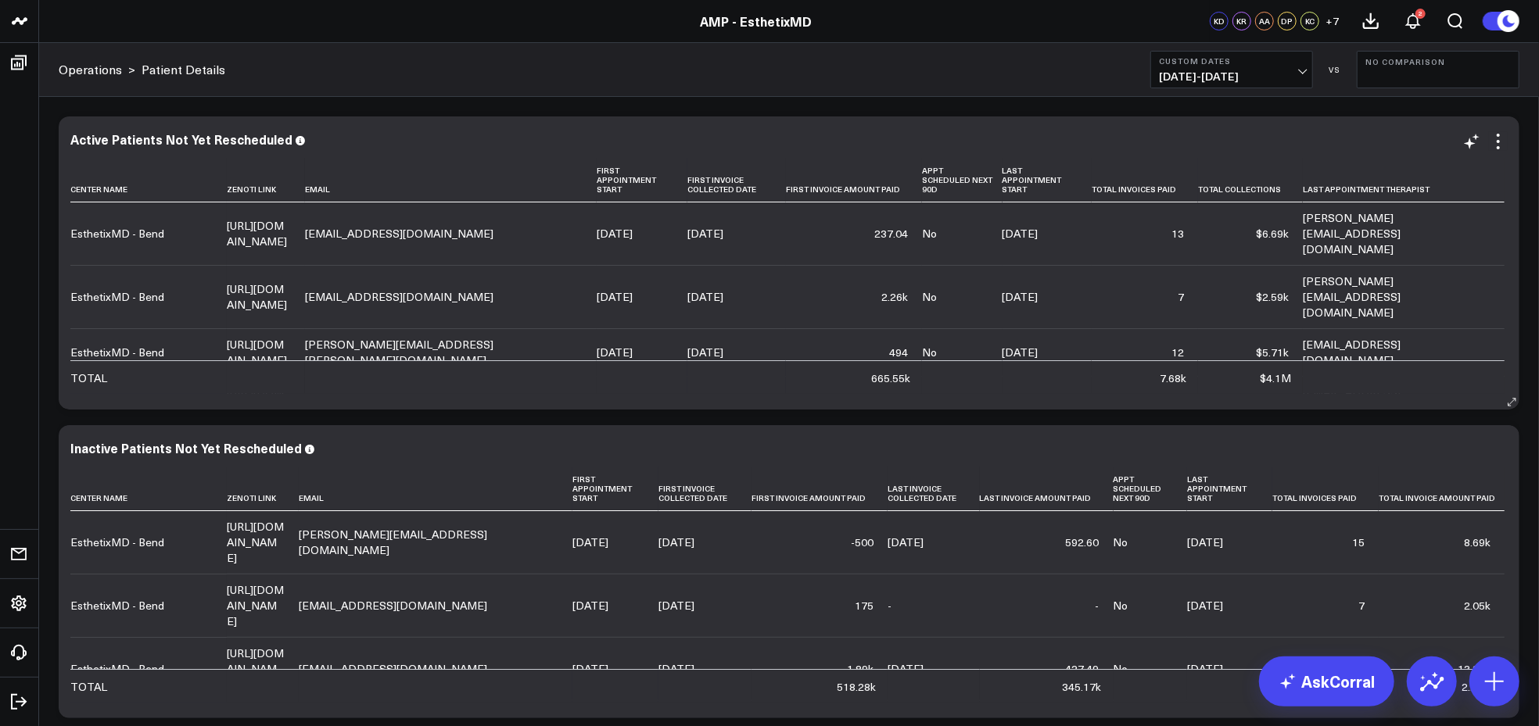
click at [1501, 146] on icon at bounding box center [1498, 141] width 19 height 19
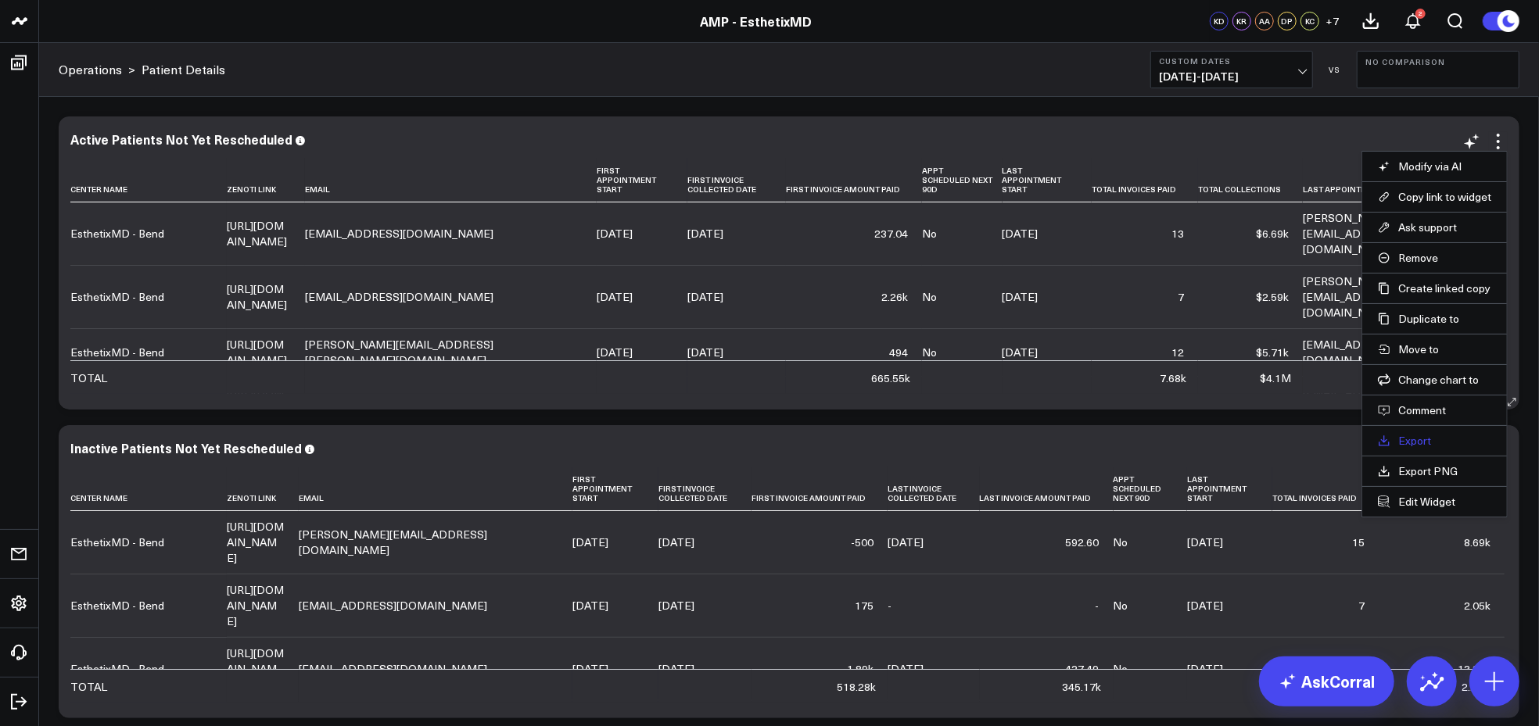
click at [1413, 436] on link "Export" at bounding box center [1434, 441] width 113 height 14
